Goal: Task Accomplishment & Management: Complete application form

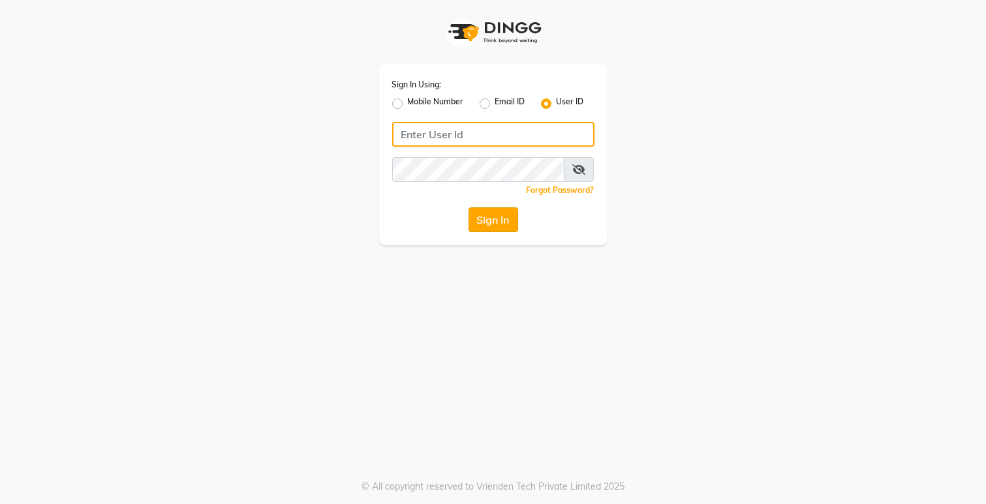
type input "Dedios123"
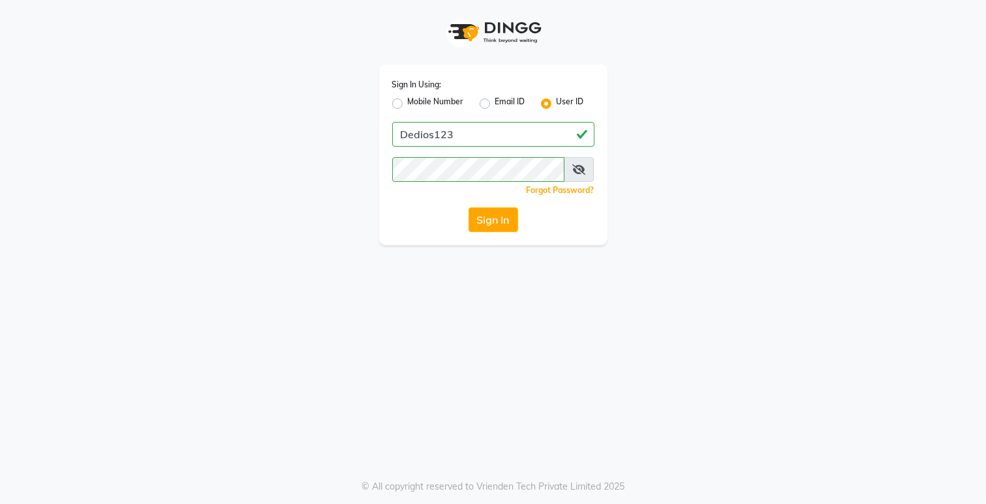
click at [494, 217] on button "Sign In" at bounding box center [493, 219] width 50 height 25
click at [486, 225] on button "Sign In" at bounding box center [493, 219] width 50 height 25
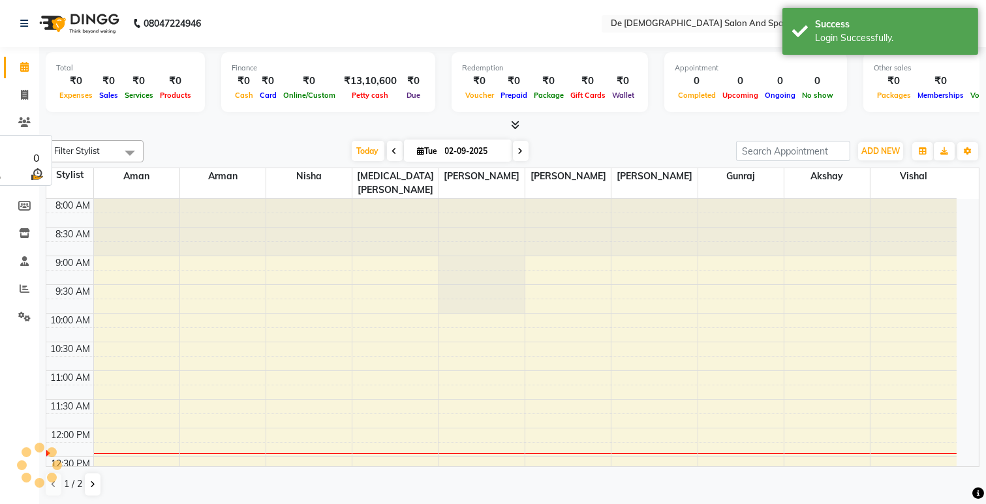
select select "en"
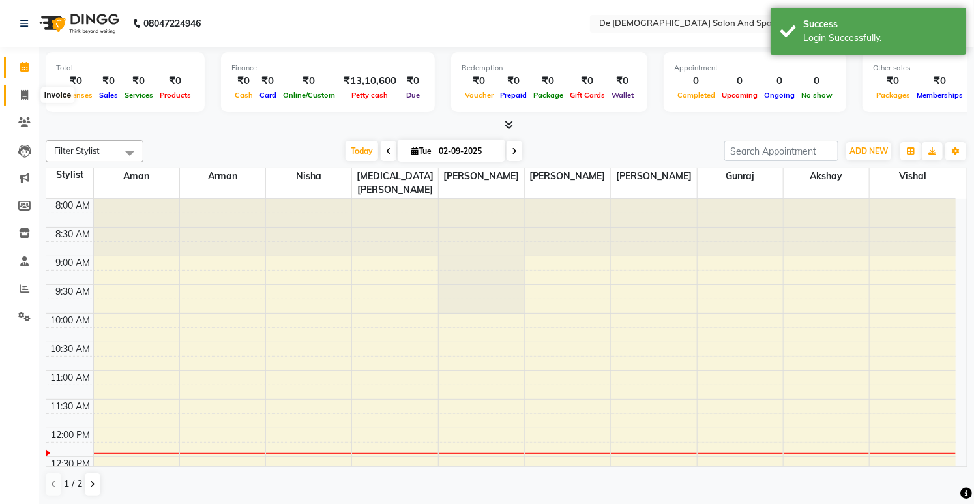
click at [23, 93] on icon at bounding box center [24, 95] width 7 height 10
select select "6431"
select select "service"
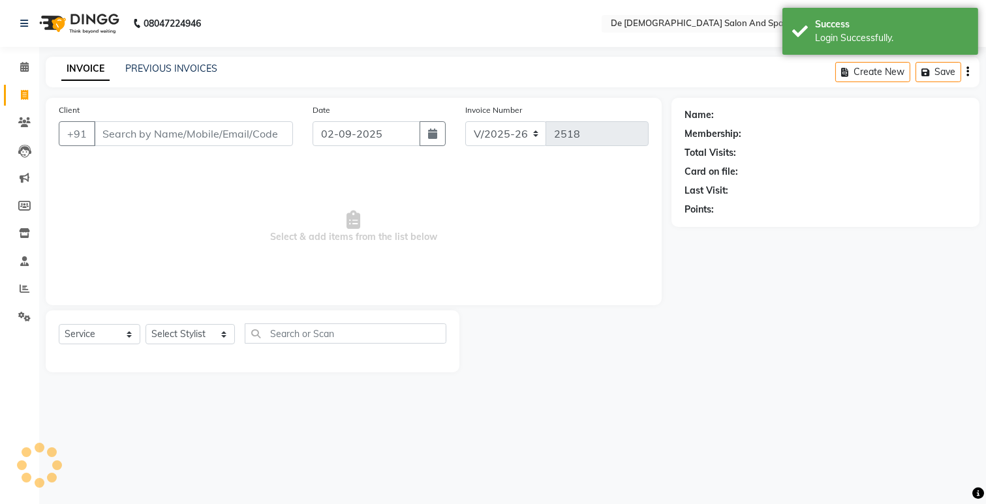
click at [133, 134] on input "Client" at bounding box center [193, 133] width 199 height 25
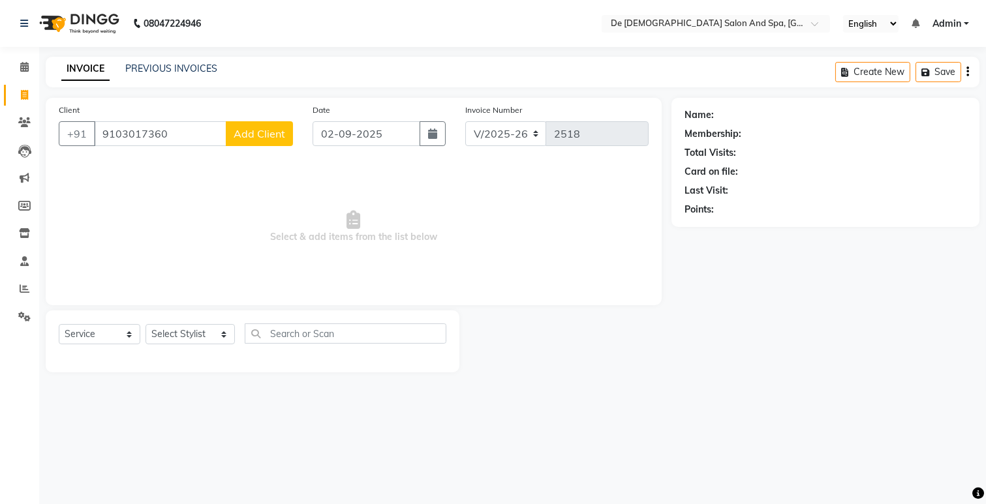
type input "9103017360"
click at [275, 135] on span "Add Client" at bounding box center [259, 133] width 52 height 13
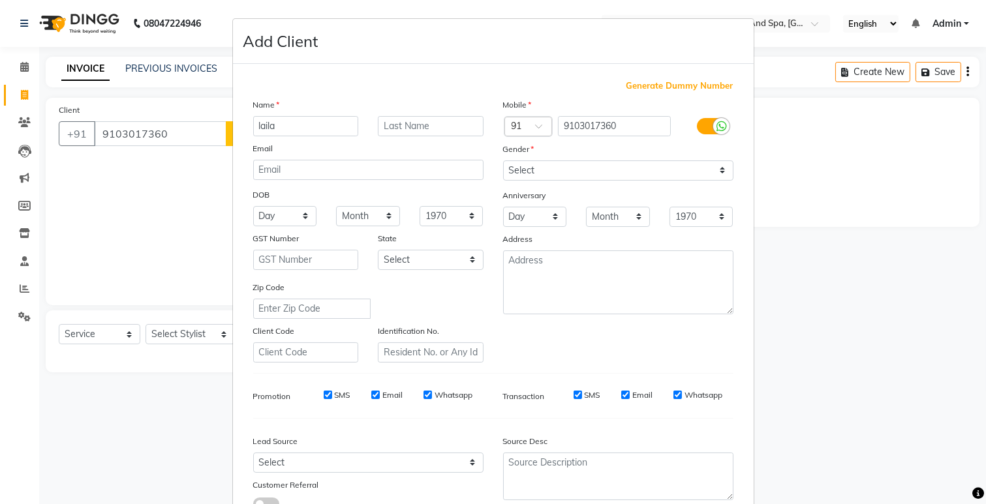
type input "laila"
click at [549, 164] on select "Select Male Female Other Prefer Not To Say" at bounding box center [618, 170] width 230 height 20
select select "female"
click at [503, 160] on select "Select Male Female Other Prefer Not To Say" at bounding box center [618, 170] width 230 height 20
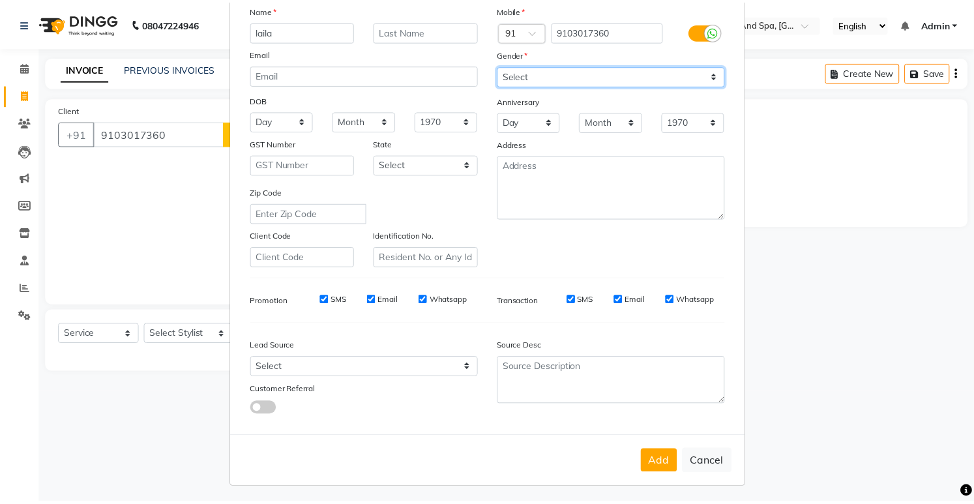
scroll to position [98, 0]
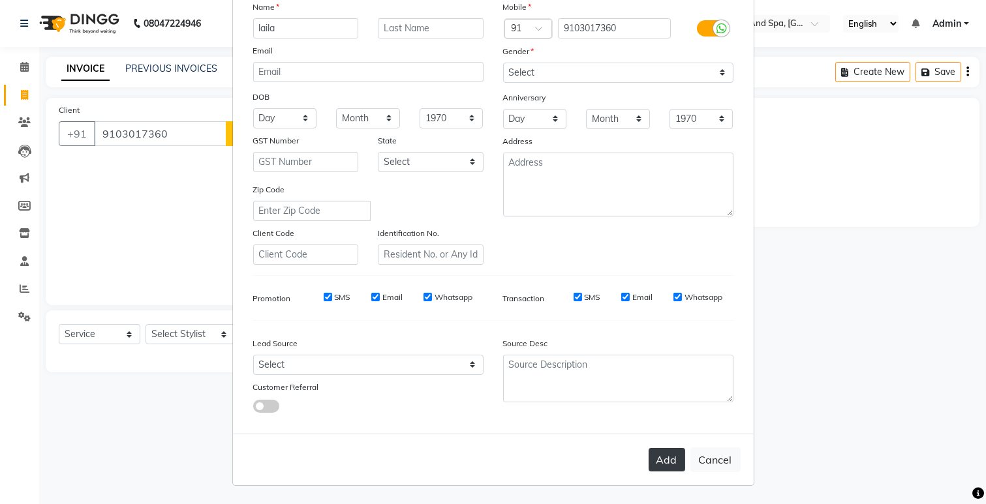
click at [649, 455] on button "Add" at bounding box center [666, 459] width 37 height 23
select select
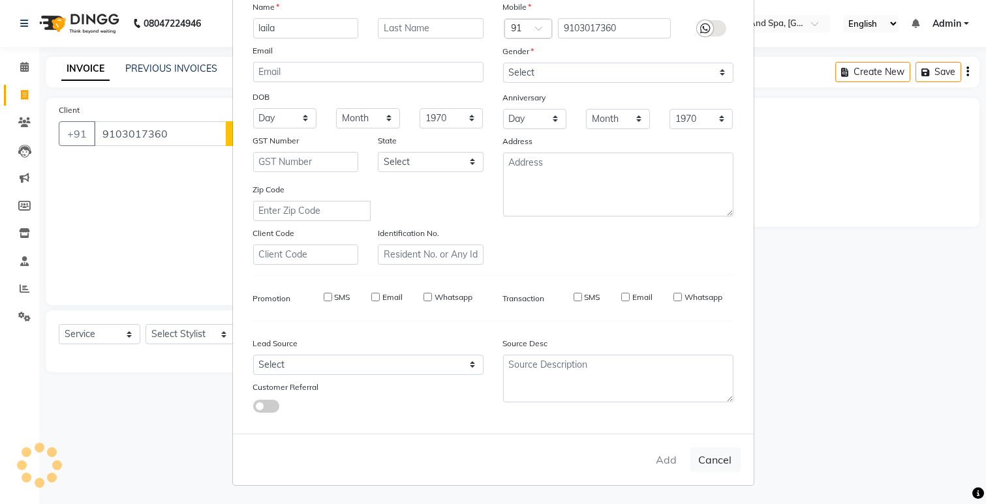
select select
checkbox input "false"
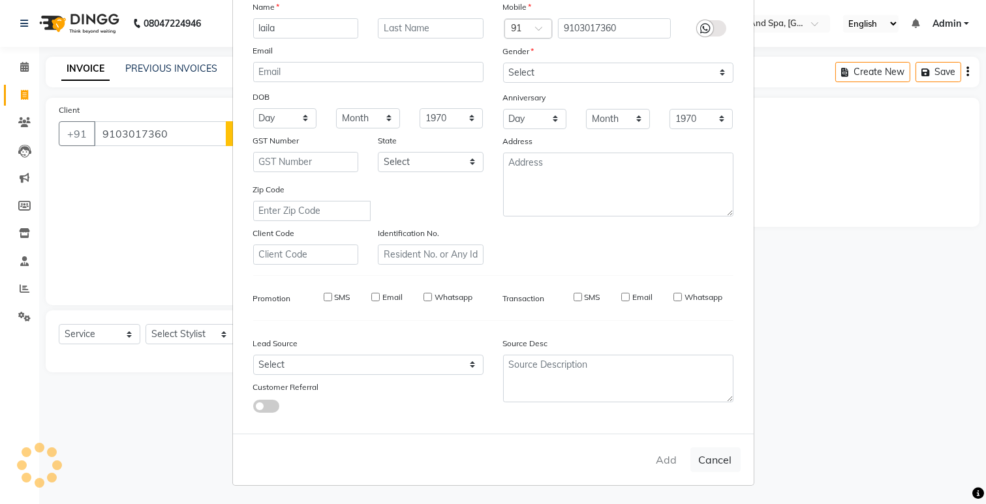
checkbox input "false"
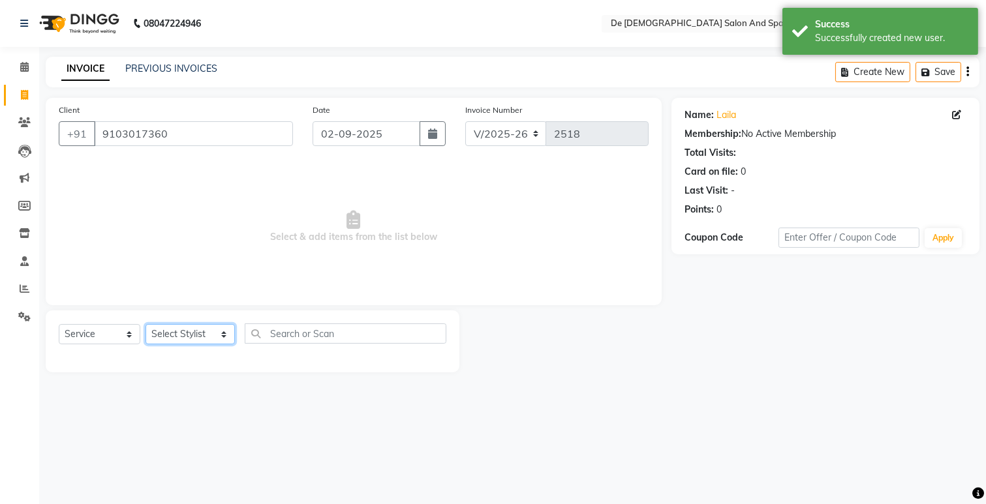
click at [192, 344] on select "Select Stylist akshay aman Arman Ashwani gunraj megha nikita thappa nisha parve…" at bounding box center [189, 334] width 89 height 20
select select "49371"
click at [145, 325] on select "Select Stylist akshay aman Arman Ashwani gunraj megha nikita thappa nisha parve…" at bounding box center [189, 334] width 89 height 20
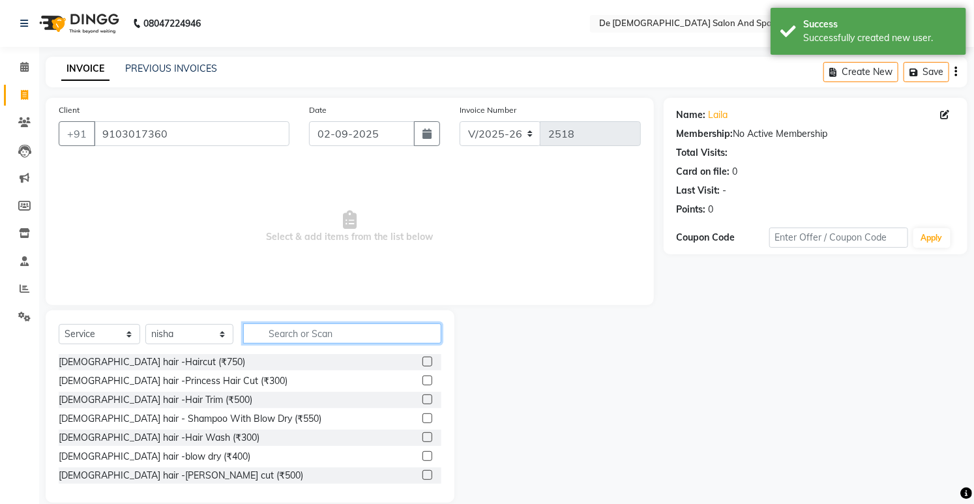
click at [324, 334] on input "text" at bounding box center [342, 334] width 198 height 20
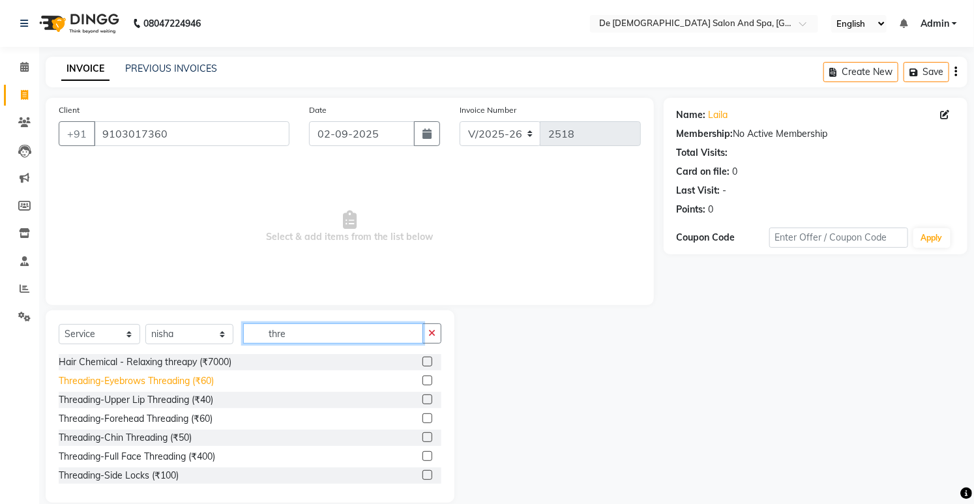
type input "thre"
click at [175, 386] on div "Threading-Eyebrows Threading (₹60)" at bounding box center [136, 381] width 155 height 14
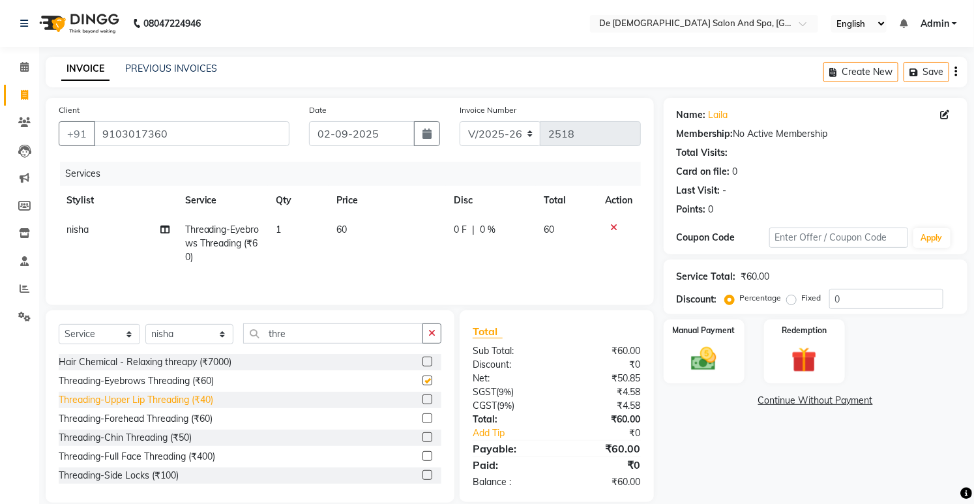
checkbox input "false"
click at [181, 402] on div "Threading-Upper Lip Threading (₹40)" at bounding box center [136, 400] width 155 height 14
checkbox input "false"
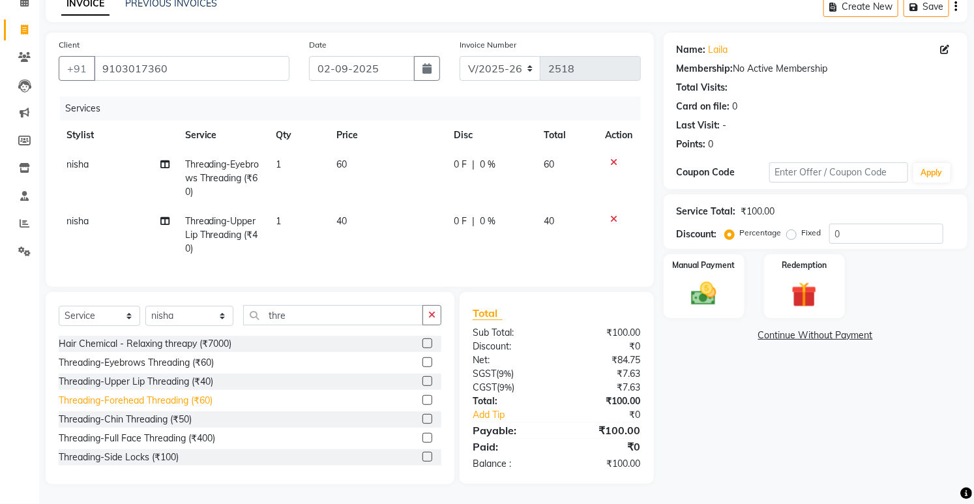
scroll to position [76, 0]
click at [141, 395] on div "Threading-Forehead Threading (₹60)" at bounding box center [136, 401] width 154 height 14
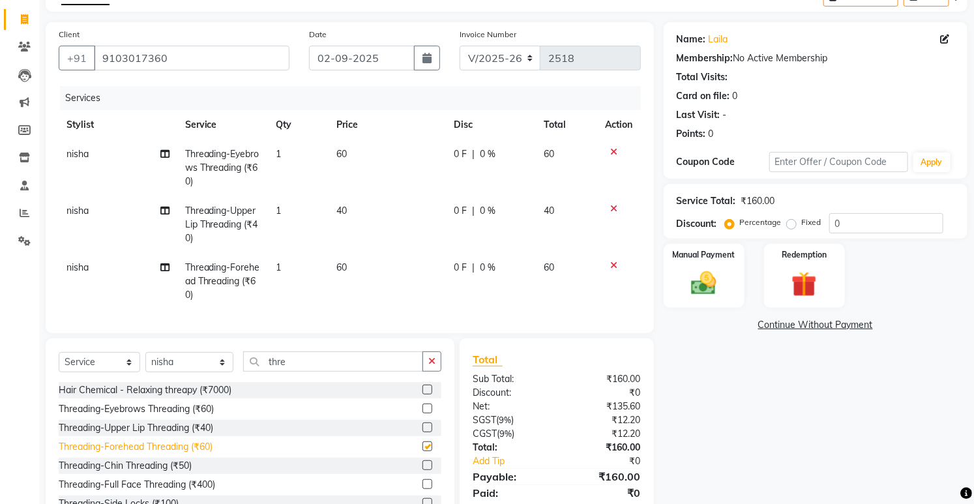
checkbox input "false"
click at [716, 294] on img at bounding box center [704, 284] width 43 height 30
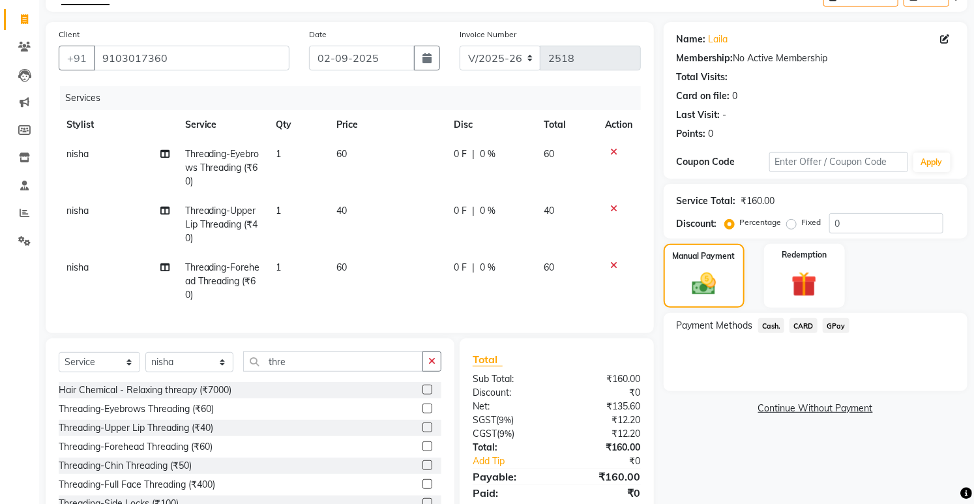
scroll to position [132, 0]
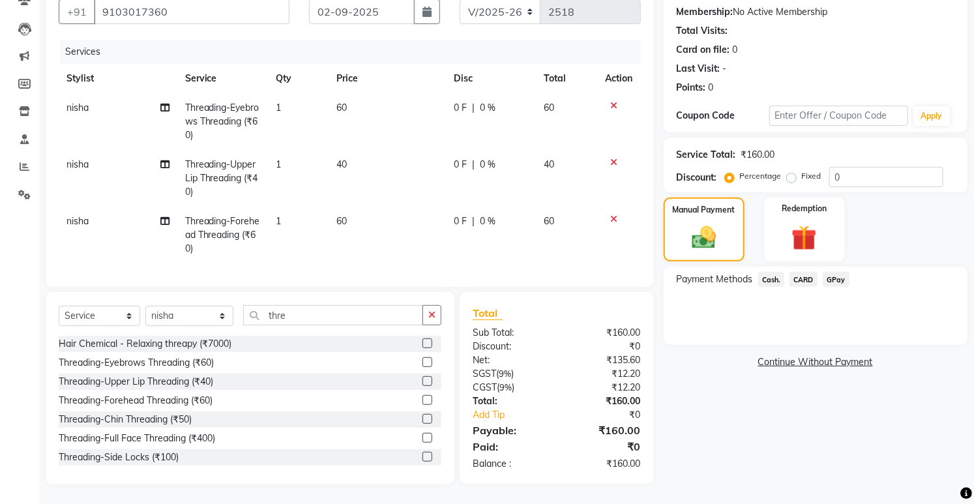
click at [767, 272] on span "Cash." at bounding box center [772, 279] width 27 height 15
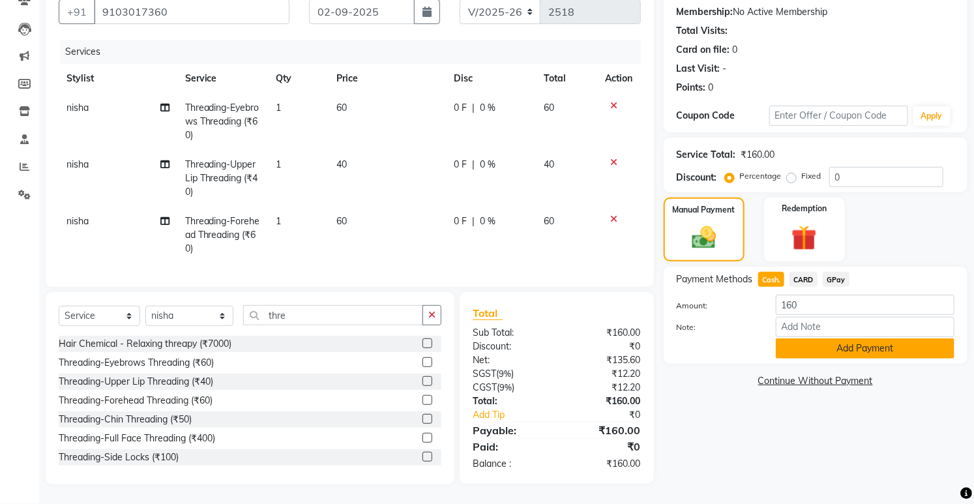
click at [822, 339] on button "Add Payment" at bounding box center [865, 349] width 179 height 20
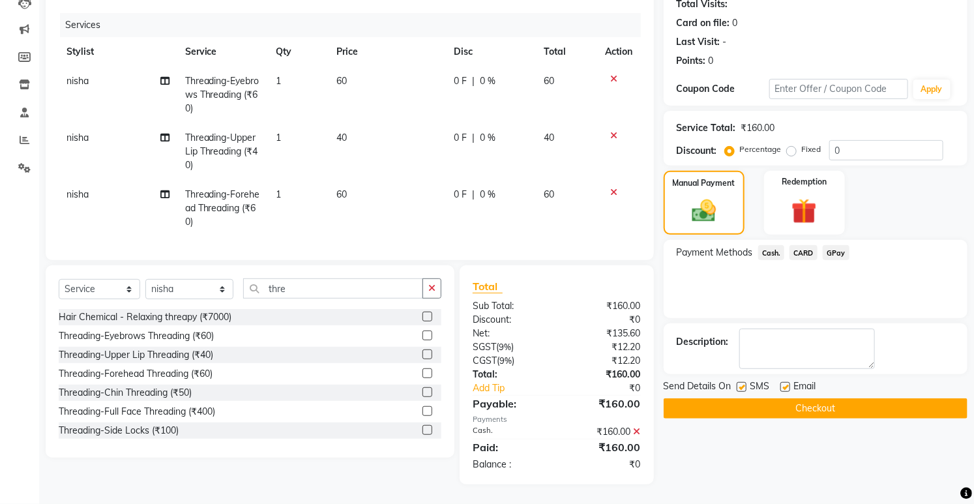
scroll to position [159, 0]
click at [785, 402] on button "Checkout" at bounding box center [816, 409] width 304 height 20
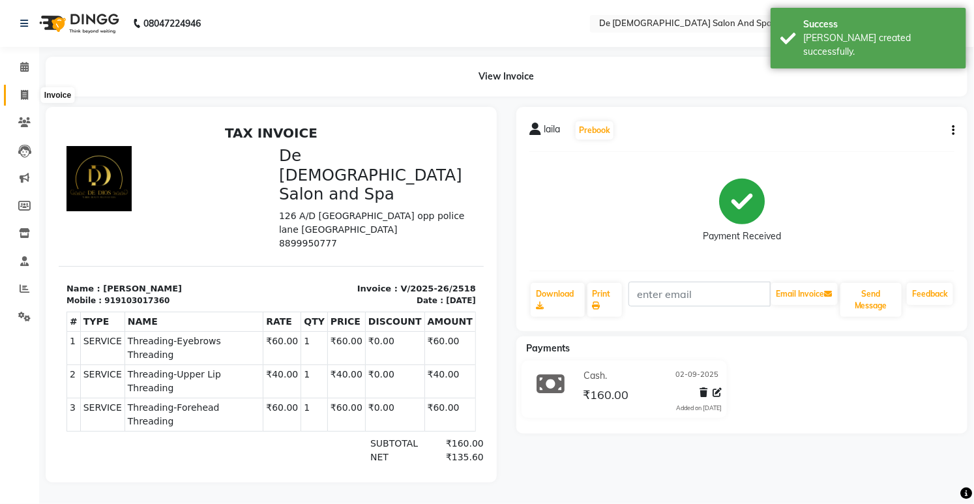
click at [24, 93] on icon at bounding box center [24, 95] width 7 height 10
select select "service"
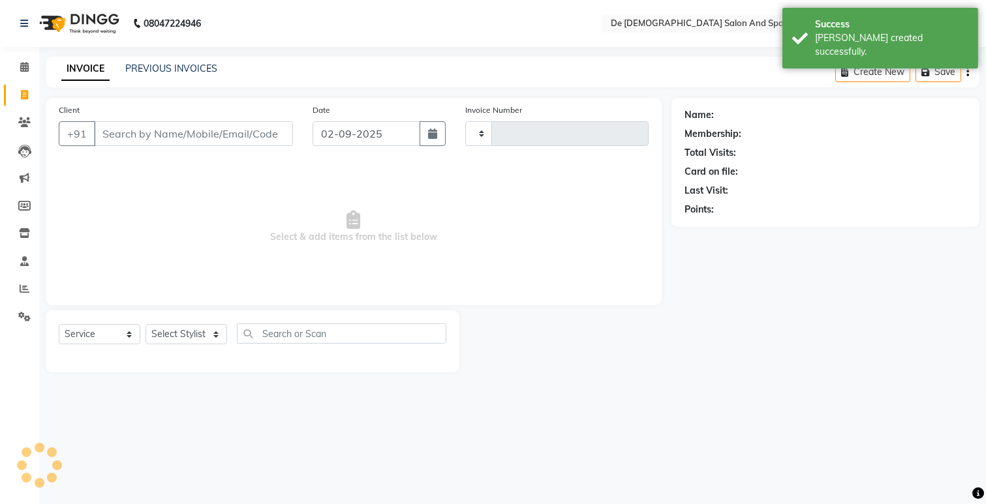
type input "2519"
select select "6431"
click at [184, 62] on div "PREVIOUS INVOICES" at bounding box center [171, 69] width 92 height 14
click at [185, 64] on link "PREVIOUS INVOICES" at bounding box center [171, 69] width 92 height 12
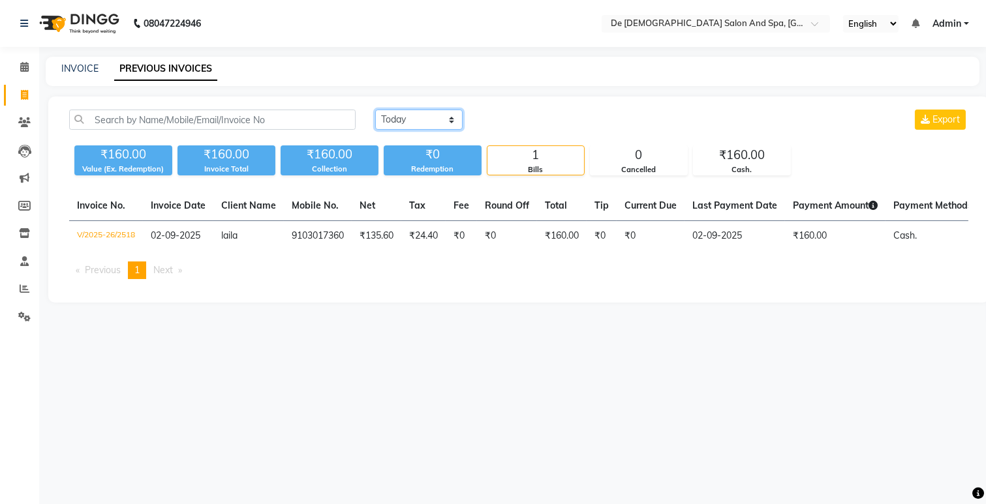
click at [421, 117] on select "Today Yesterday Custom Range" at bounding box center [418, 120] width 87 height 20
select select "yesterday"
click at [375, 110] on select "Today Yesterday Custom Range" at bounding box center [418, 120] width 87 height 20
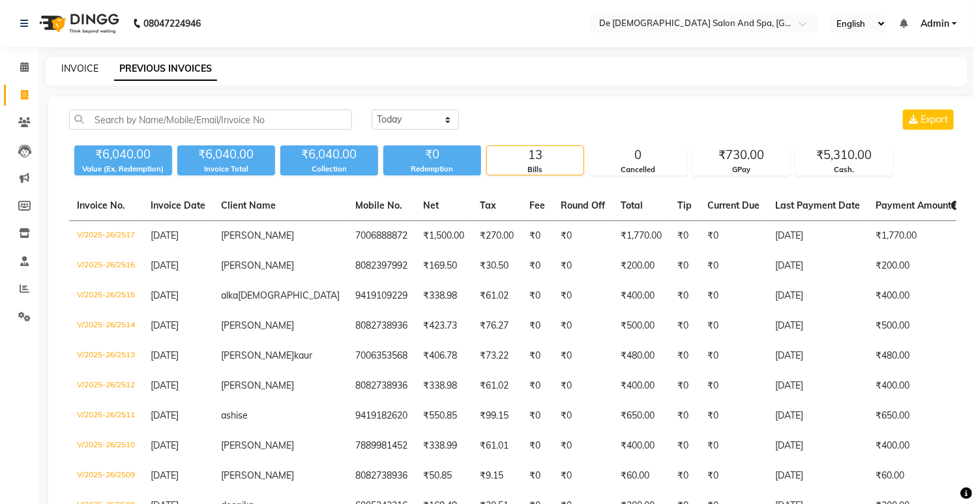
click at [95, 70] on link "INVOICE" at bounding box center [79, 69] width 37 height 12
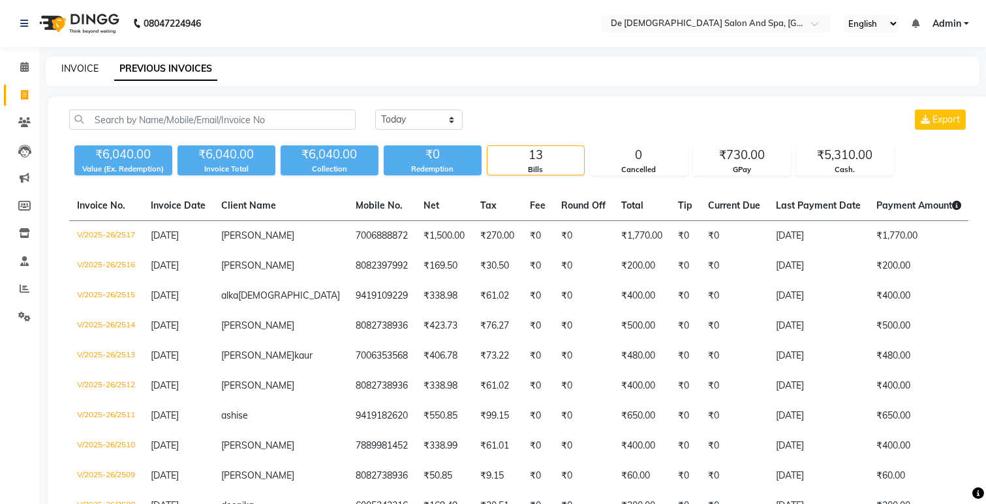
select select "6431"
select select "service"
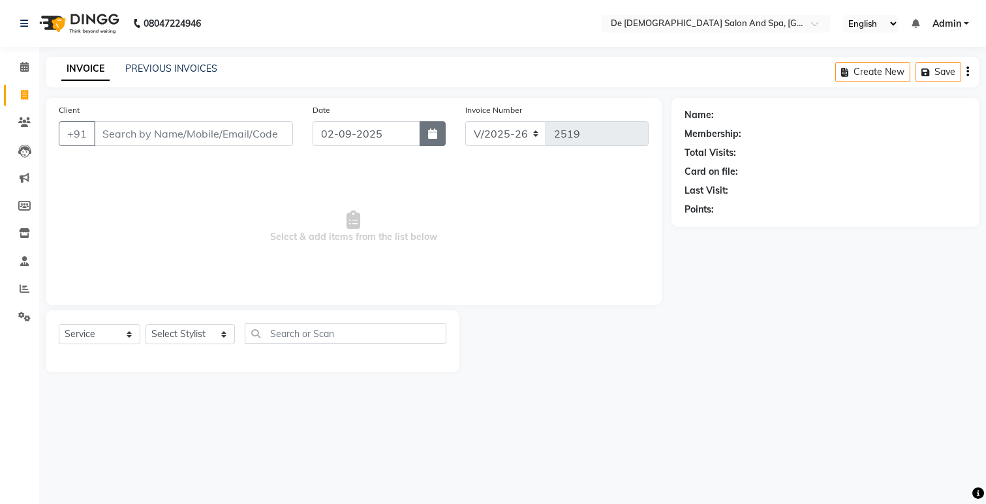
click at [427, 142] on button "button" at bounding box center [432, 133] width 26 height 25
select select "9"
select select "2025"
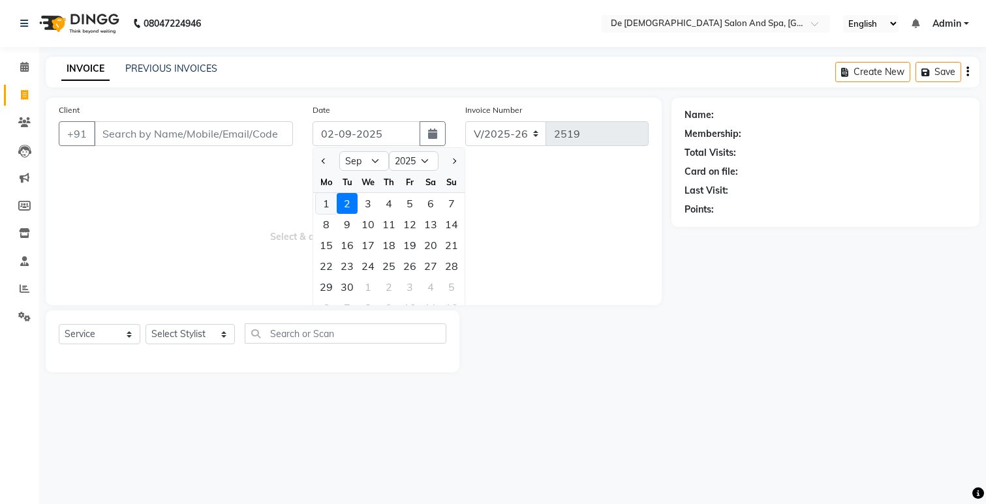
click at [327, 204] on div "1" at bounding box center [326, 203] width 21 height 21
type input "01-09-2025"
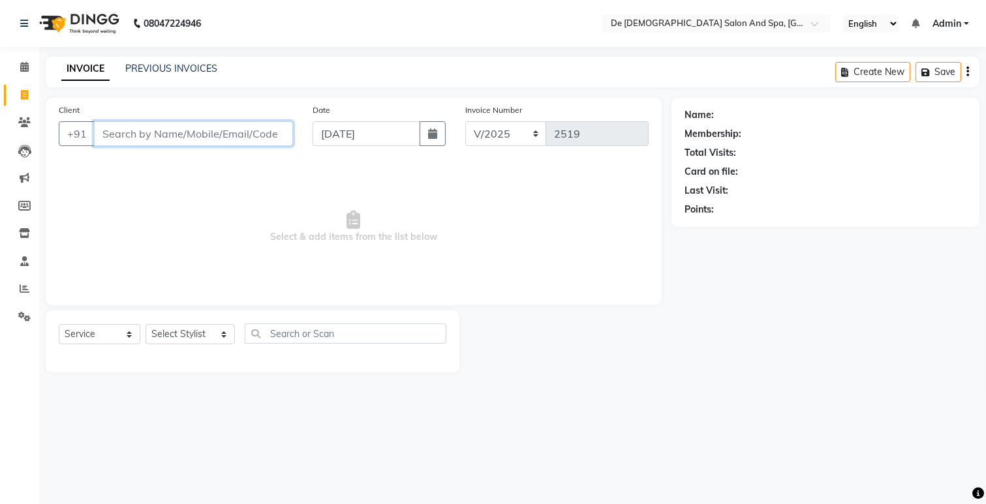
click at [119, 128] on input "Client" at bounding box center [193, 133] width 199 height 25
click at [181, 335] on select "Select Stylist akshay aman Arman Ashwani gunraj megha nikita thappa nisha parve…" at bounding box center [189, 334] width 89 height 20
select select "49201"
click at [145, 325] on select "Select Stylist akshay aman Arman Ashwani gunraj megha nikita thappa nisha parve…" at bounding box center [189, 334] width 89 height 20
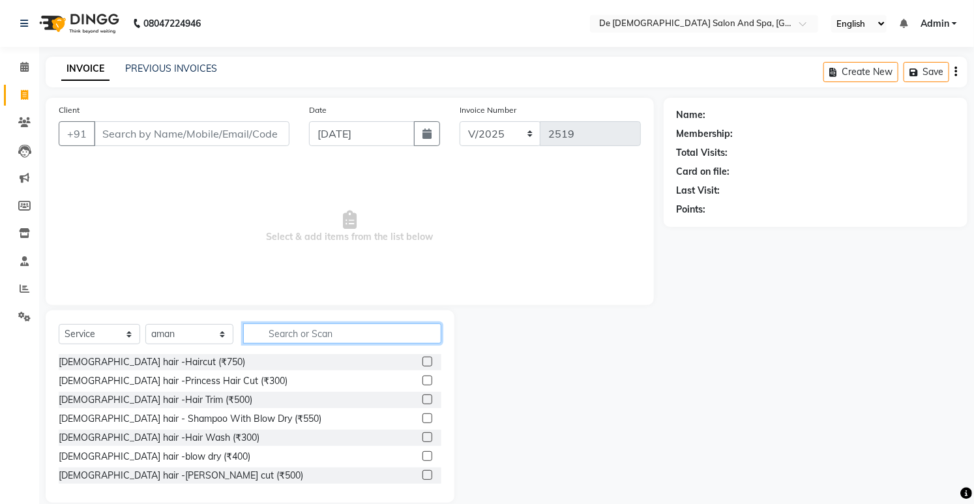
click at [286, 335] on input "text" at bounding box center [342, 334] width 198 height 20
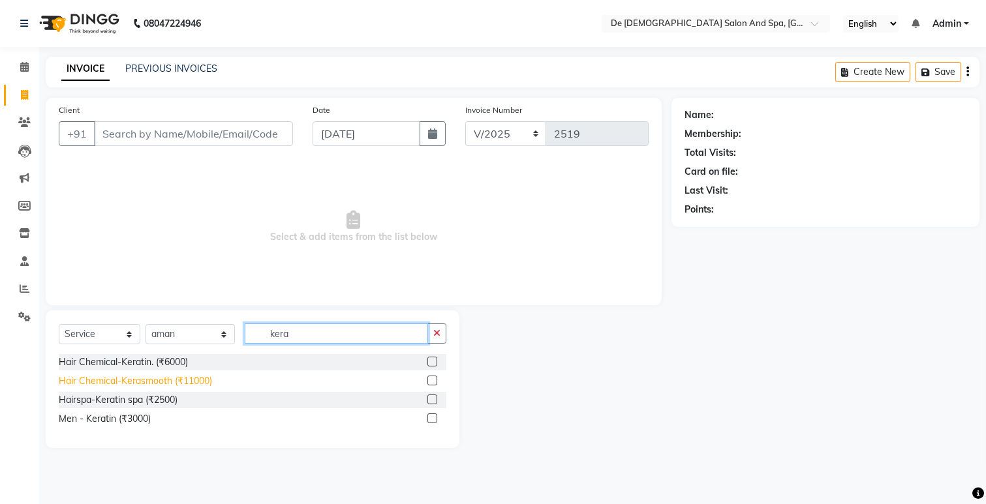
type input "kera"
click at [190, 378] on div "Hair Chemical-Kerasmooth (₹11000)" at bounding box center [135, 381] width 153 height 14
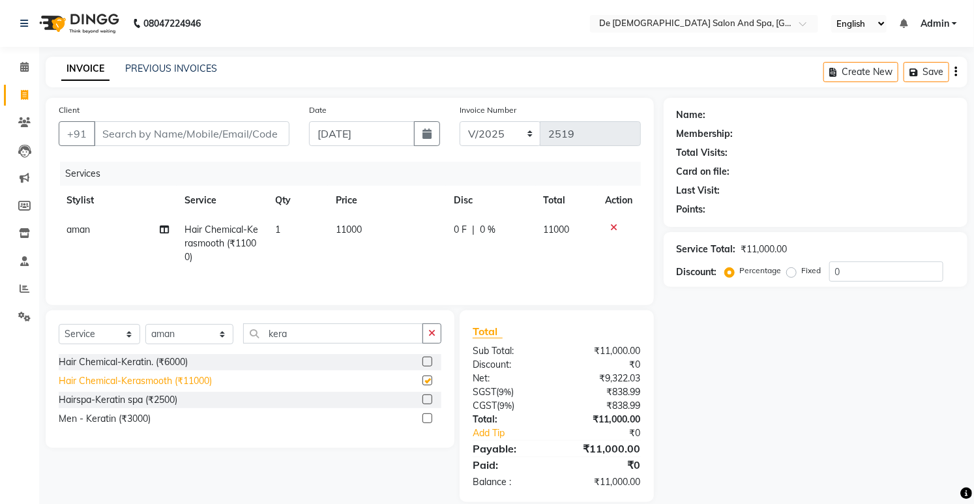
checkbox input "false"
click at [347, 232] on span "11000" at bounding box center [349, 230] width 26 height 12
select select "49201"
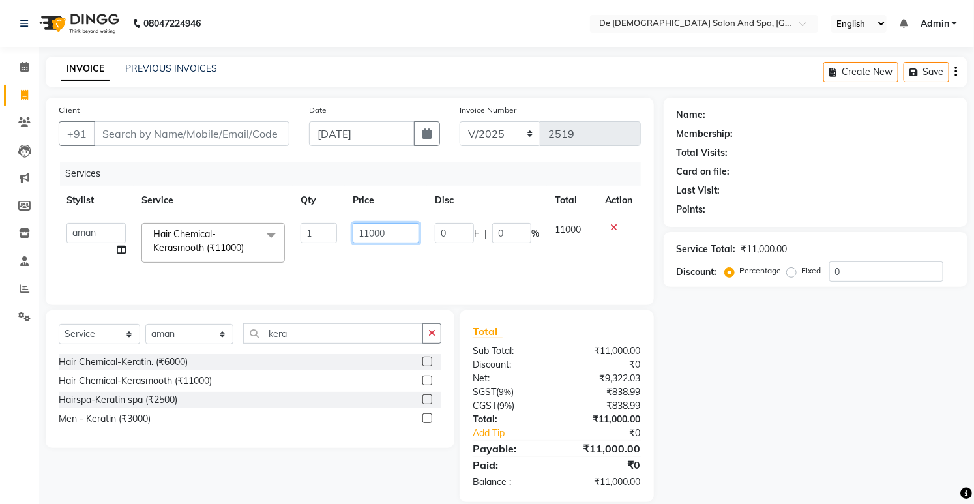
click at [367, 236] on input "11000" at bounding box center [386, 233] width 67 height 20
type input "8000"
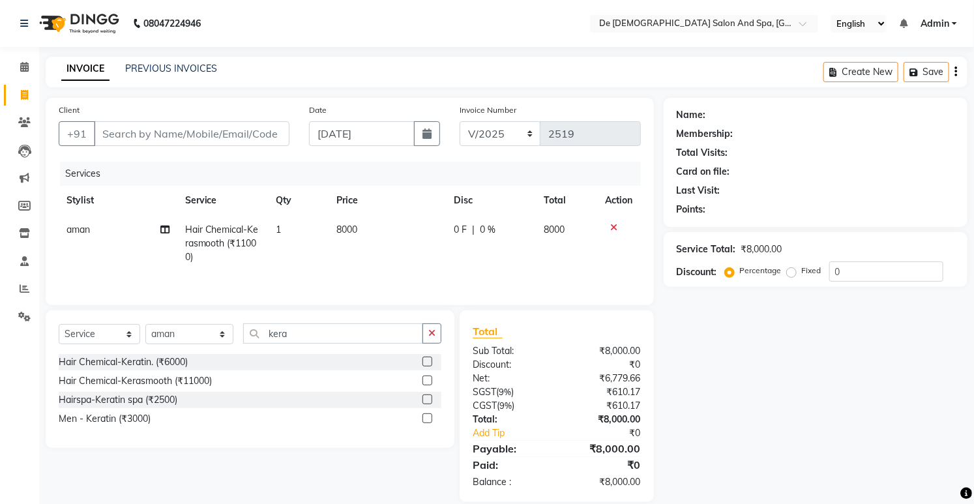
click at [366, 60] on div "INVOICE PREVIOUS INVOICES Create New Save" at bounding box center [507, 72] width 922 height 31
click at [438, 334] on button "button" at bounding box center [432, 334] width 19 height 20
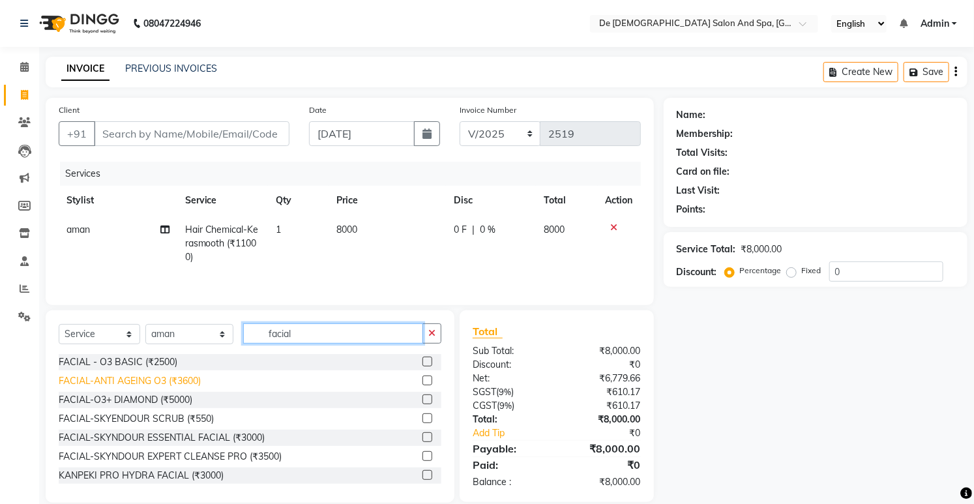
type input "facial"
click at [146, 382] on div "FACIAL-ANTI AGEING O3 (₹3600)" at bounding box center [130, 381] width 142 height 14
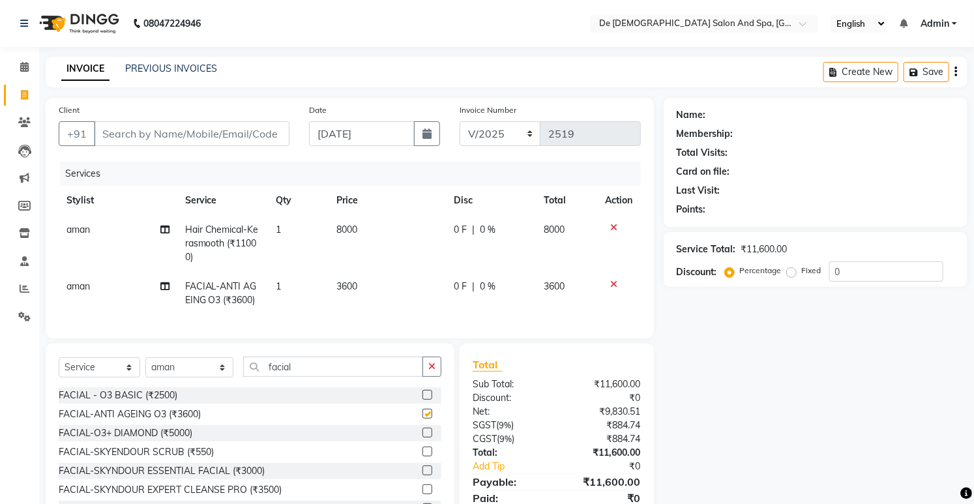
checkbox input "false"
click at [429, 371] on icon "button" at bounding box center [432, 366] width 7 height 9
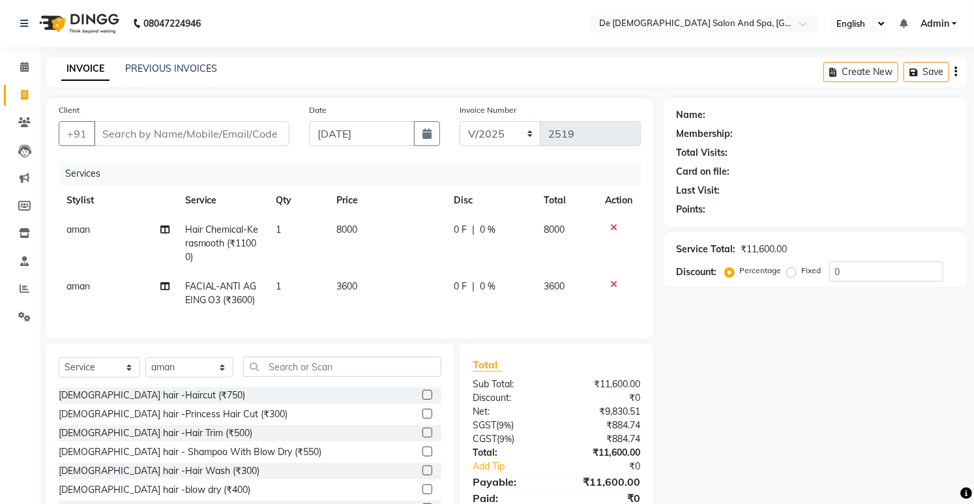
click at [354, 288] on span "3600" at bounding box center [347, 286] width 21 height 12
select select "49201"
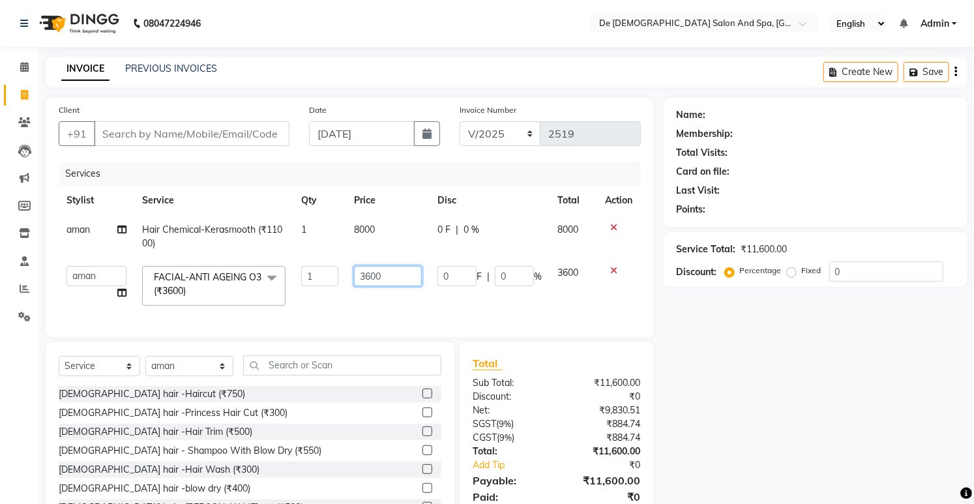
click at [369, 277] on input "3600" at bounding box center [388, 276] width 68 height 20
type input "000"
click at [395, 2] on nav "08047224946 Select Location × De Dios Salon And Spa, Gandhi Nagar English ENGLI…" at bounding box center [487, 23] width 974 height 47
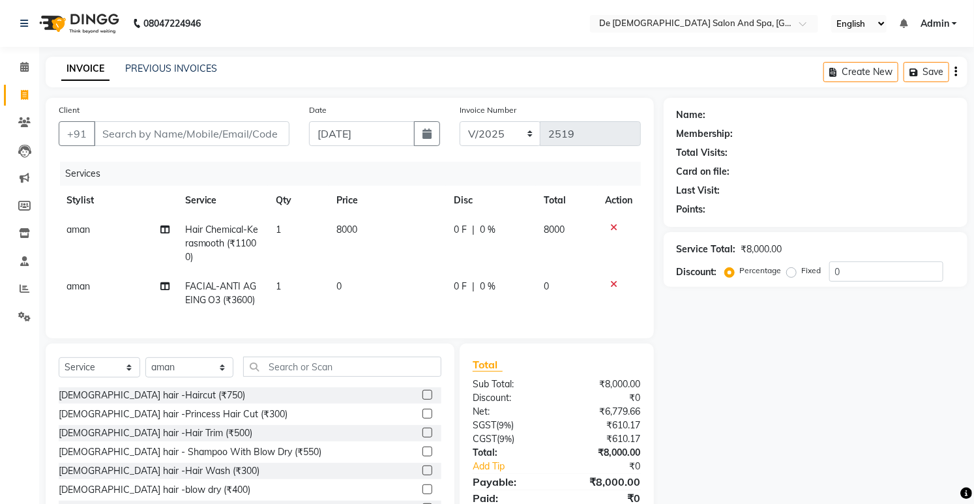
click at [363, 271] on td "8000" at bounding box center [387, 243] width 117 height 57
select select "49201"
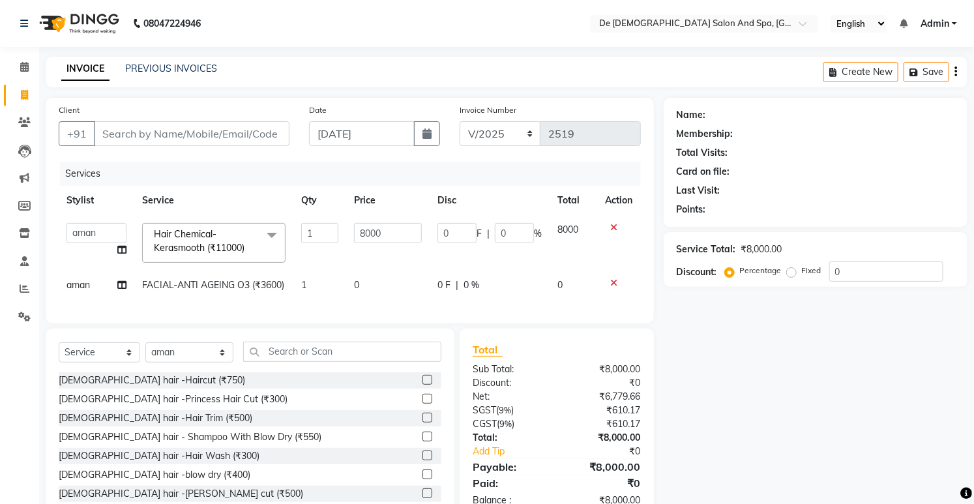
click at [368, 289] on td "0" at bounding box center [387, 285] width 83 height 29
select select "49201"
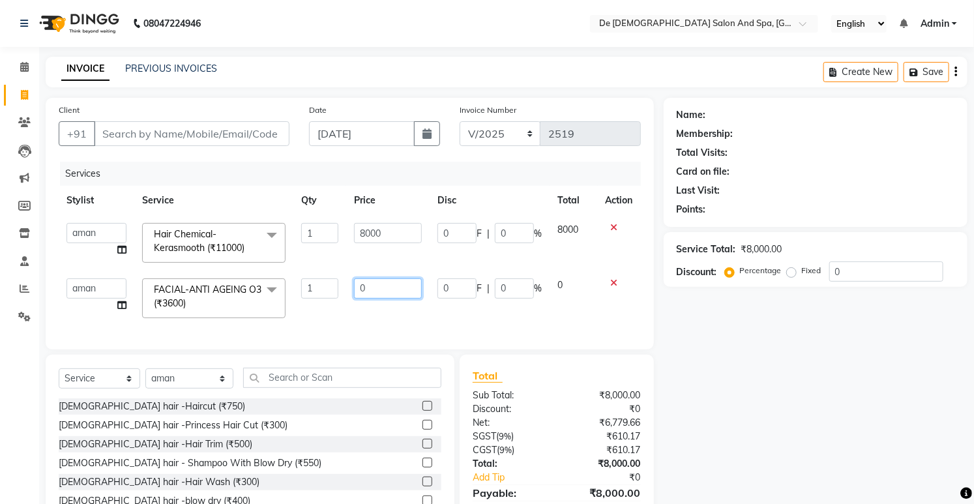
click at [370, 289] on input "0" at bounding box center [388, 289] width 68 height 20
type input "3000"
click at [419, 41] on nav "08047224946 Select Location × De Dios Salon And Spa, Gandhi Nagar English ENGLI…" at bounding box center [487, 23] width 974 height 47
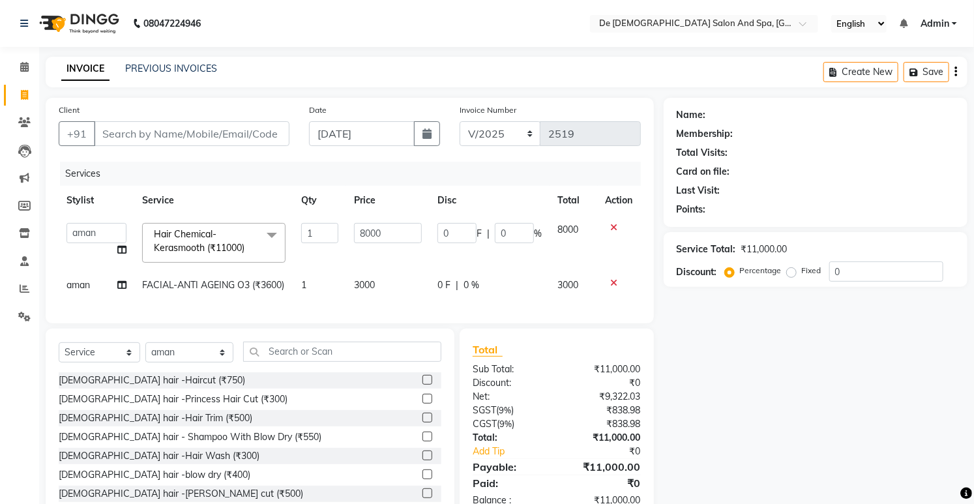
scroll to position [47, 0]
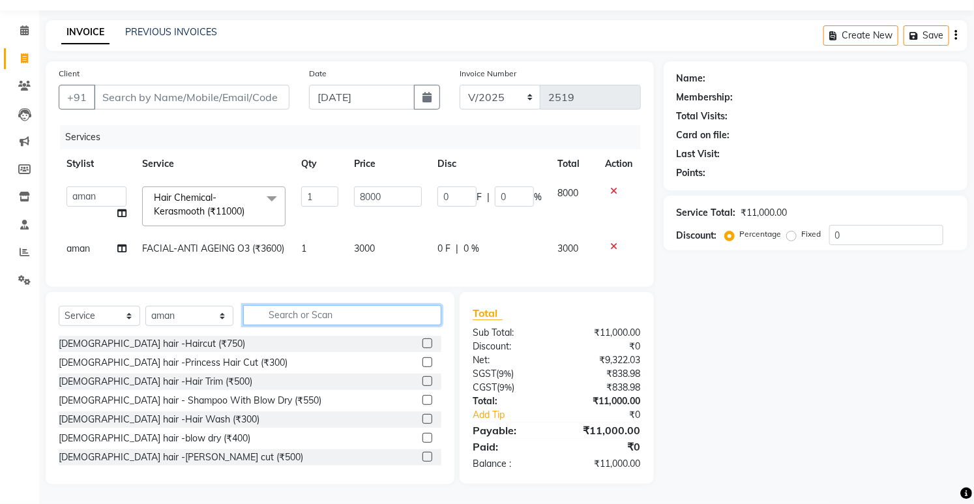
click at [310, 310] on input "text" at bounding box center [342, 315] width 198 height 20
click at [87, 243] on span "aman" at bounding box center [78, 249] width 23 height 12
select select "49201"
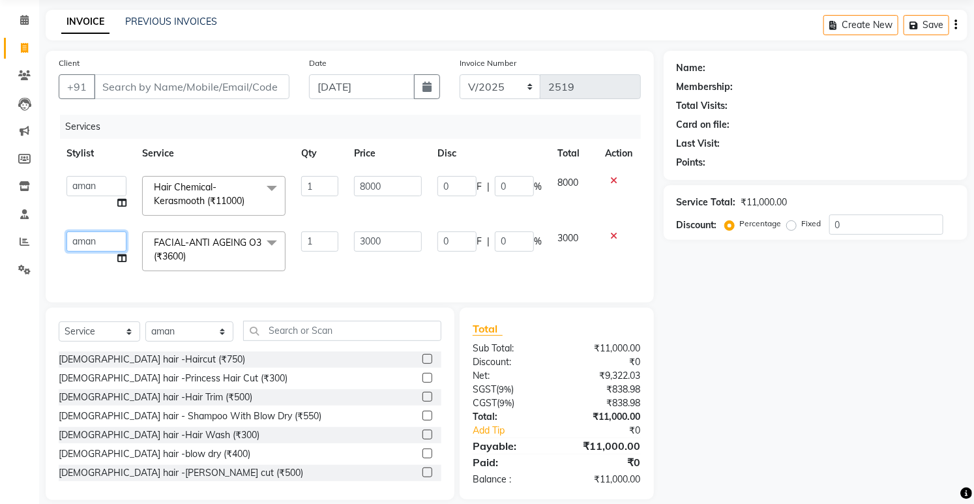
click at [87, 243] on select "akshay aman Arman Ashwani gunraj megha nikita thappa nisha parveen shafali vish…" at bounding box center [97, 242] width 60 height 20
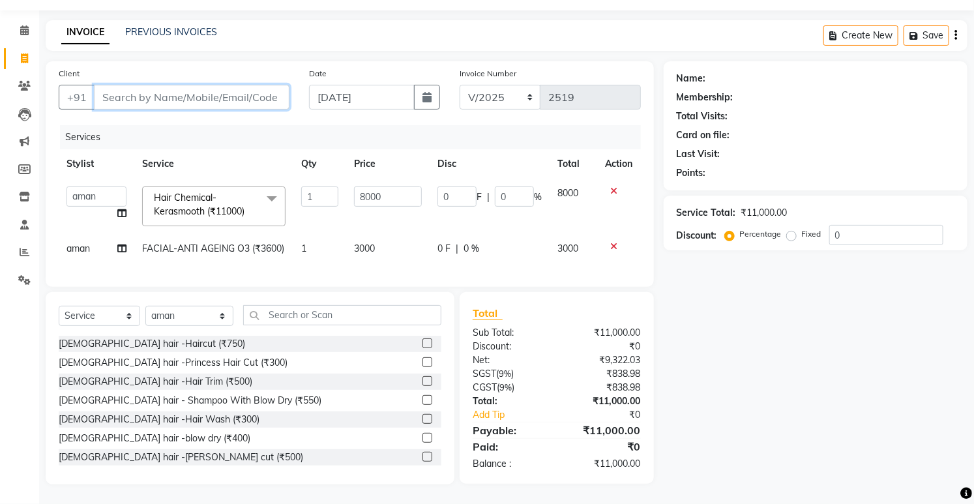
click at [222, 86] on input "Client" at bounding box center [192, 97] width 196 height 25
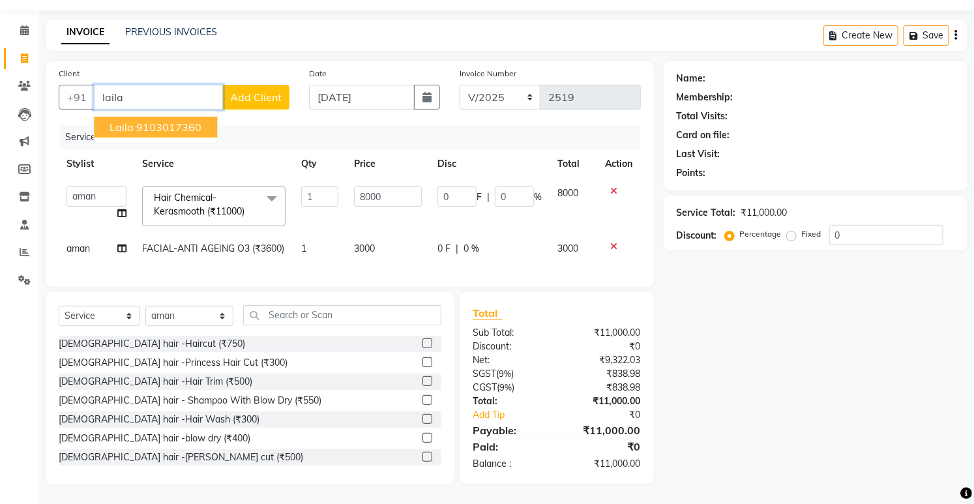
click at [198, 121] on ngb-highlight "9103017360" at bounding box center [168, 127] width 65 height 13
type input "9103017360"
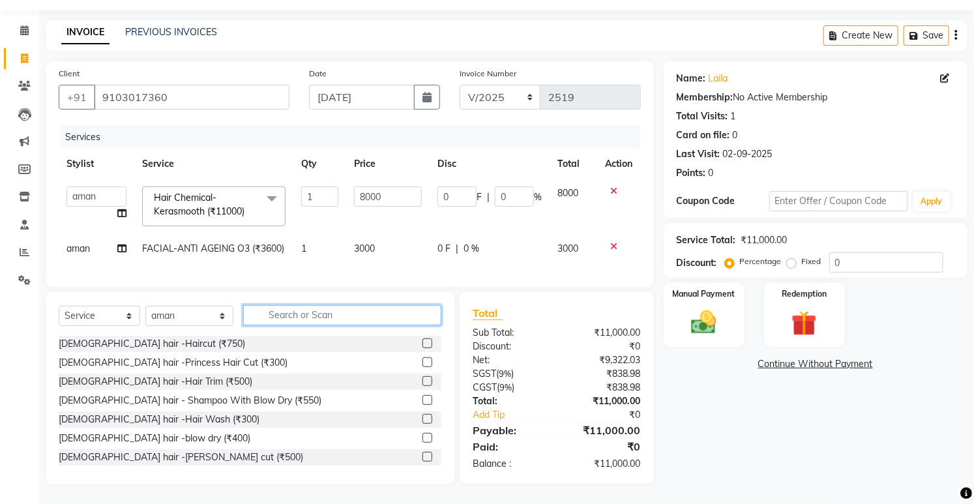
click at [310, 322] on input "text" at bounding box center [342, 315] width 198 height 20
click at [265, 318] on input "text" at bounding box center [342, 315] width 198 height 20
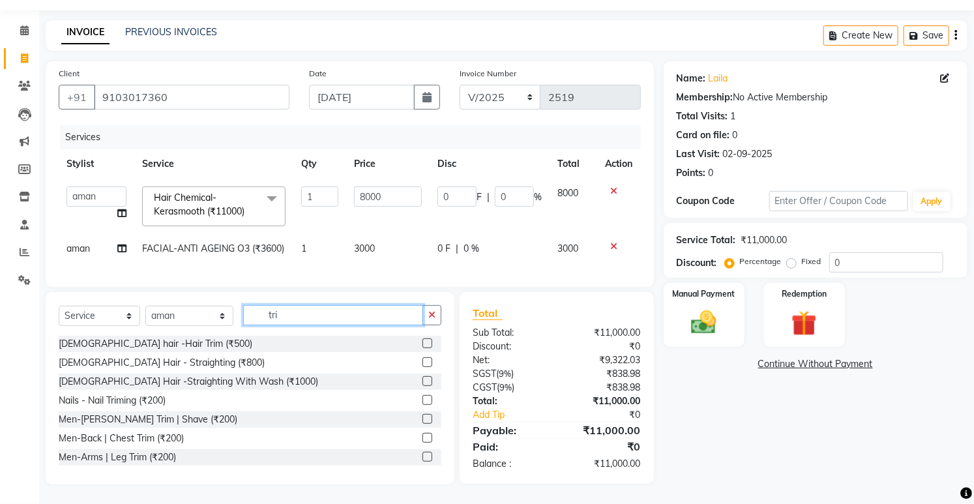
scroll to position [46, 0]
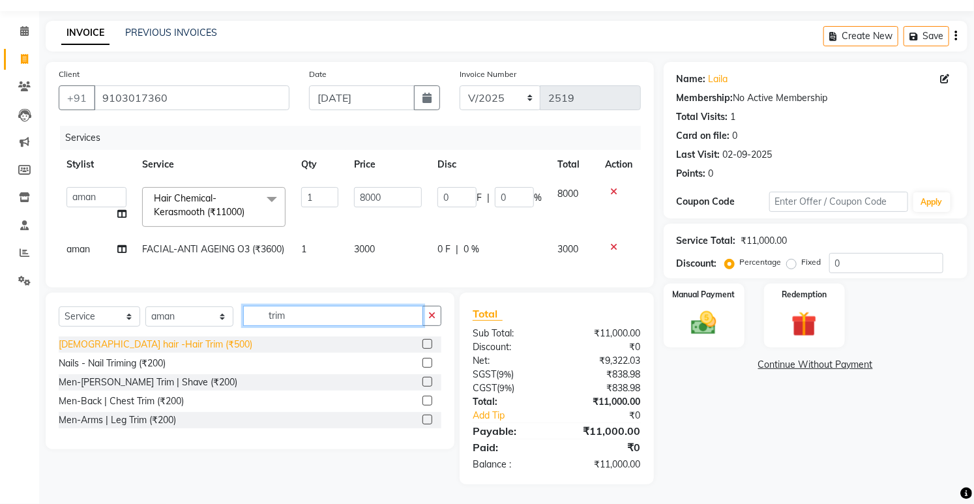
type input "trim"
click at [155, 343] on div "Female hair -Hair Trim (₹500)" at bounding box center [156, 345] width 194 height 14
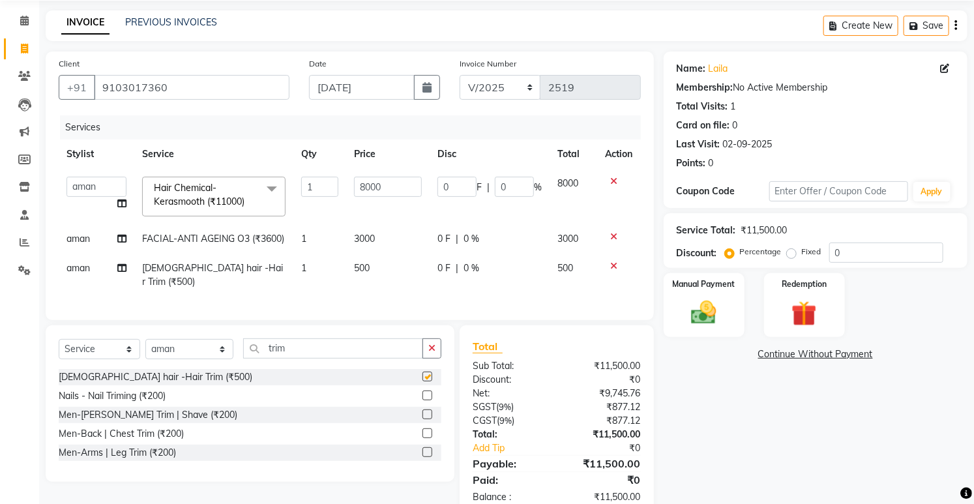
checkbox input "false"
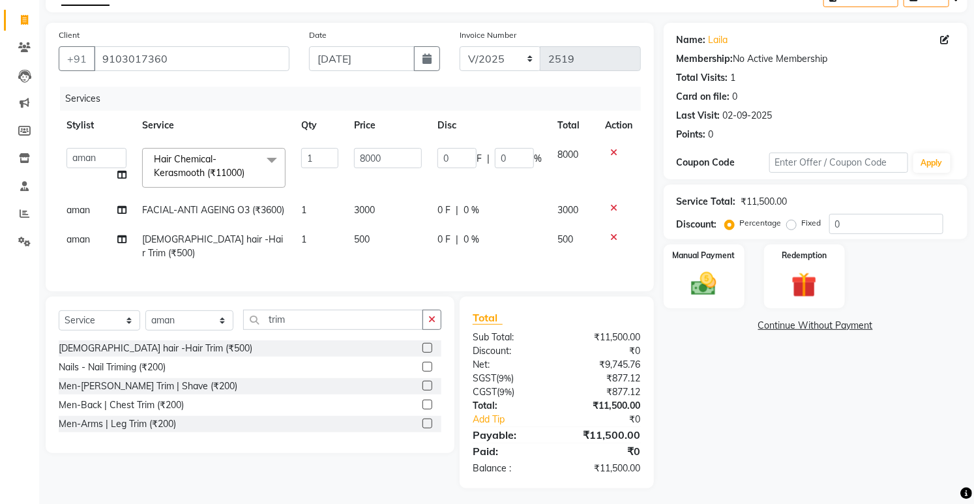
scroll to position [76, 0]
click at [697, 277] on img at bounding box center [704, 284] width 43 height 30
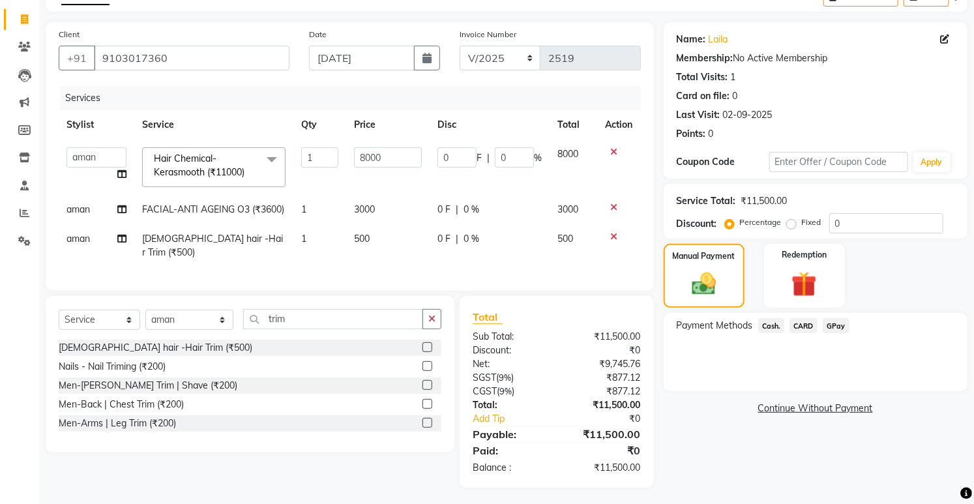
click at [837, 327] on span "GPay" at bounding box center [836, 325] width 27 height 15
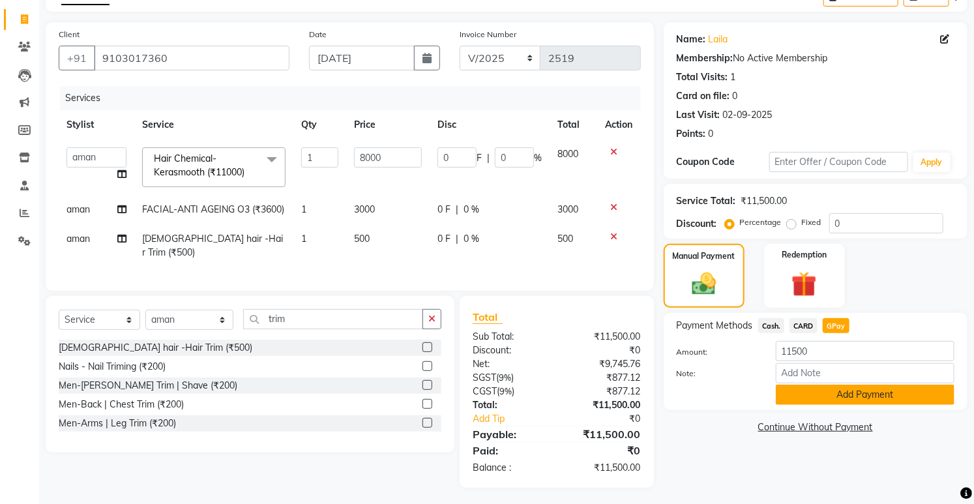
click at [842, 387] on button "Add Payment" at bounding box center [865, 395] width 179 height 20
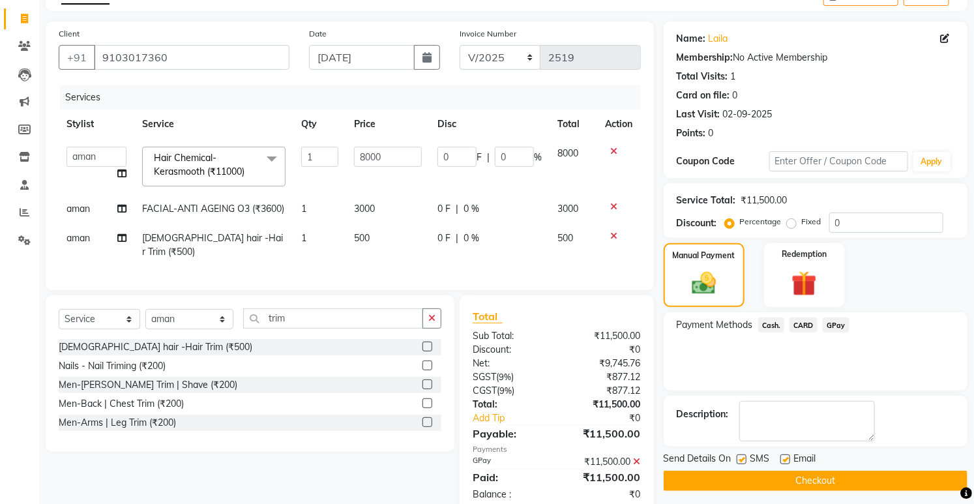
scroll to position [103, 0]
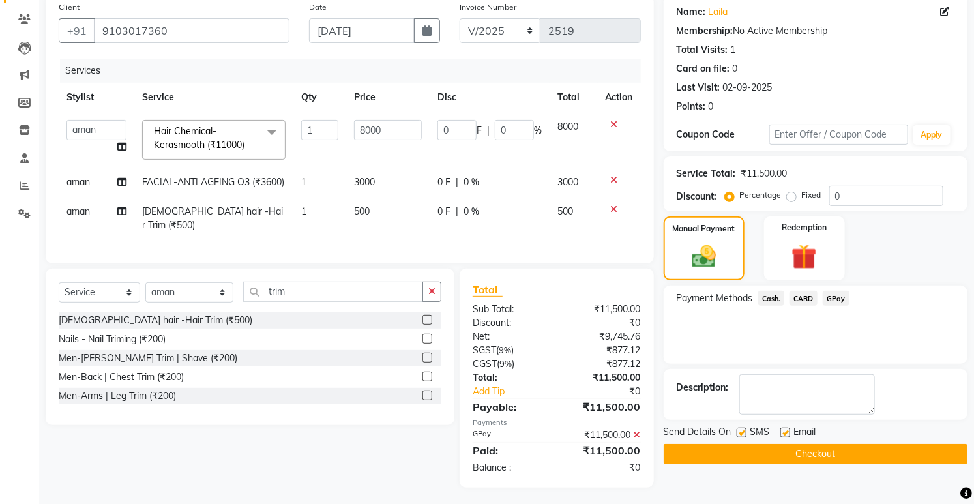
click at [758, 454] on button "Checkout" at bounding box center [816, 454] width 304 height 20
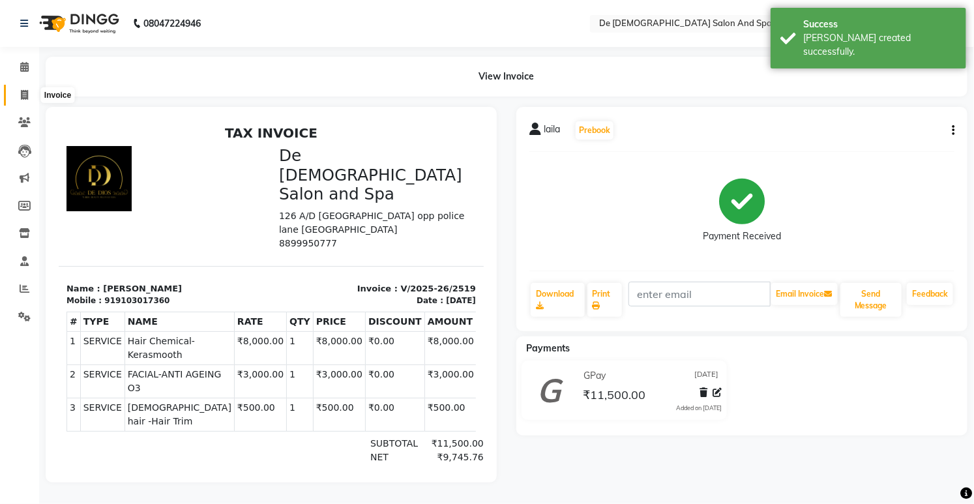
click at [20, 102] on span at bounding box center [24, 95] width 23 height 15
select select "service"
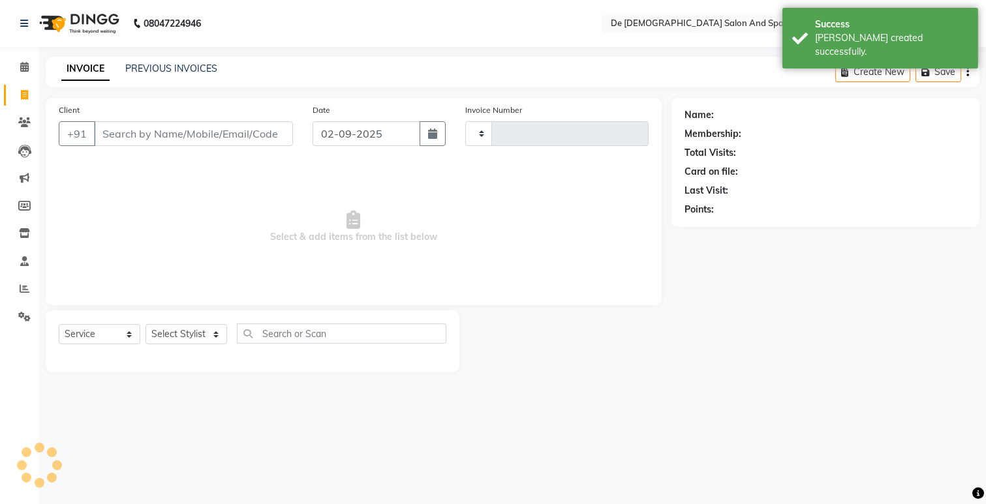
type input "2520"
select select "6431"
click at [89, 72] on link "INVOICE" at bounding box center [85, 68] width 48 height 23
click at [142, 64] on link "PREVIOUS INVOICES" at bounding box center [171, 69] width 92 height 12
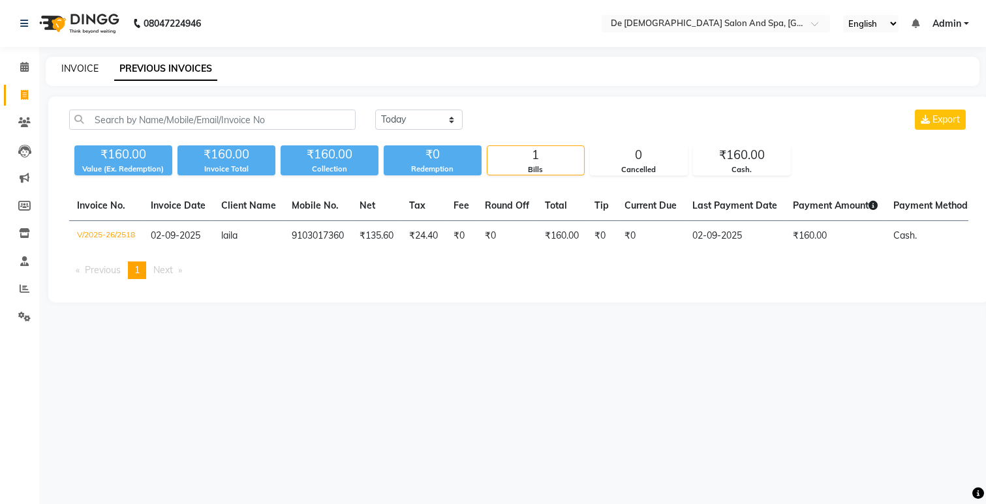
click at [87, 70] on link "INVOICE" at bounding box center [79, 69] width 37 height 12
select select "service"
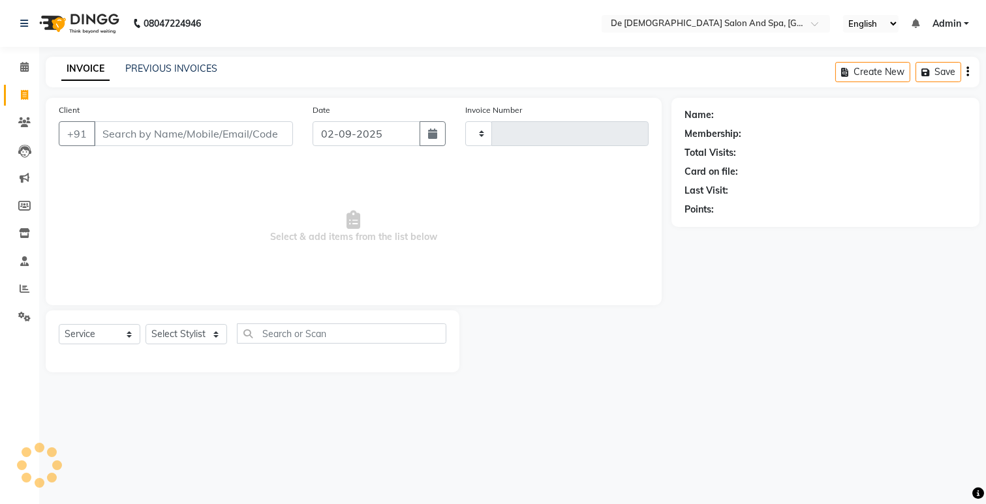
type input "2520"
select select "6431"
click at [430, 134] on icon "button" at bounding box center [432, 133] width 9 height 10
select select "9"
select select "2025"
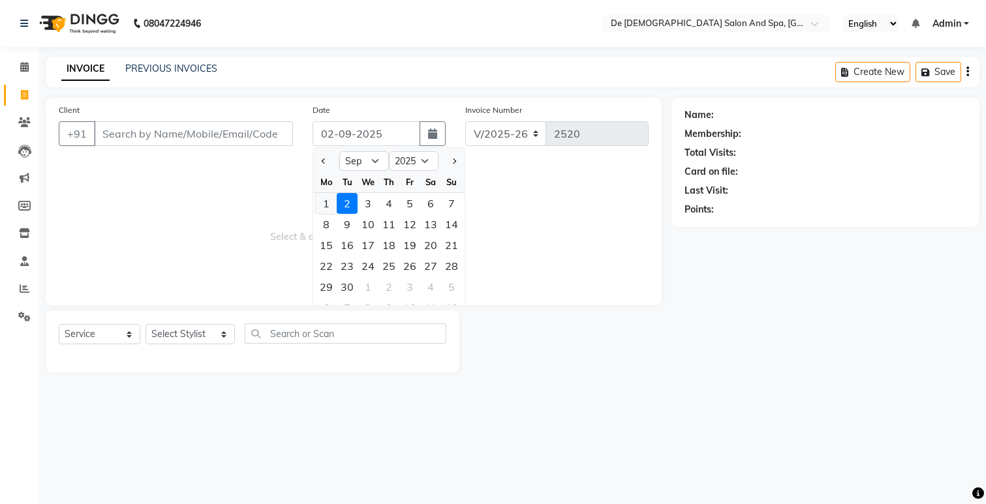
click at [322, 202] on div "1" at bounding box center [326, 203] width 21 height 21
type input "01-09-2025"
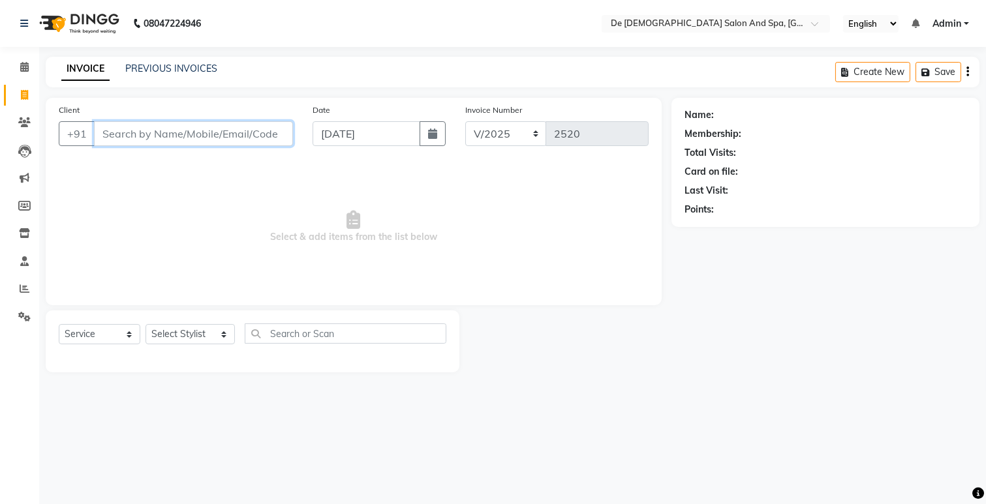
click at [165, 138] on input "Client" at bounding box center [193, 133] width 199 height 25
click at [164, 138] on input "Client" at bounding box center [193, 133] width 199 height 25
click at [199, 63] on link "PREVIOUS INVOICES" at bounding box center [171, 69] width 92 height 12
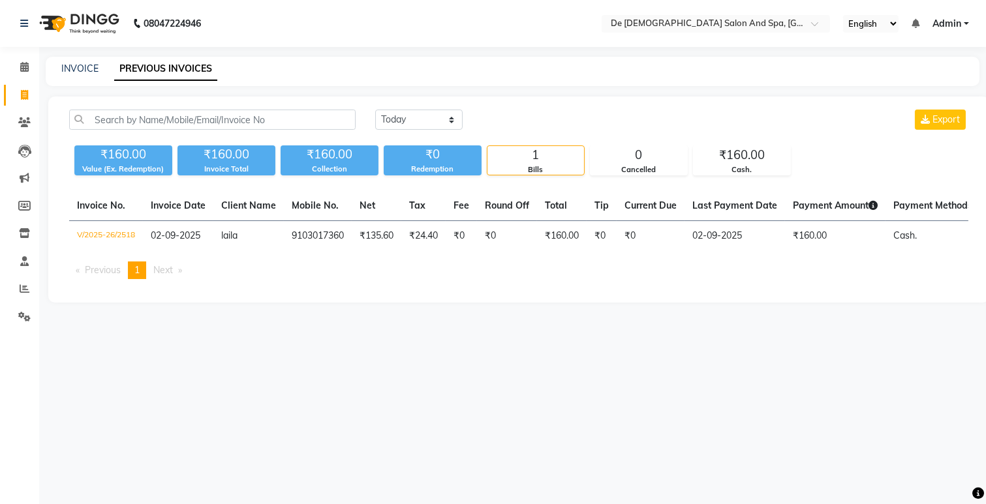
click at [74, 75] on div "INVOICE" at bounding box center [79, 69] width 37 height 14
click at [68, 65] on link "INVOICE" at bounding box center [79, 69] width 37 height 12
select select "service"
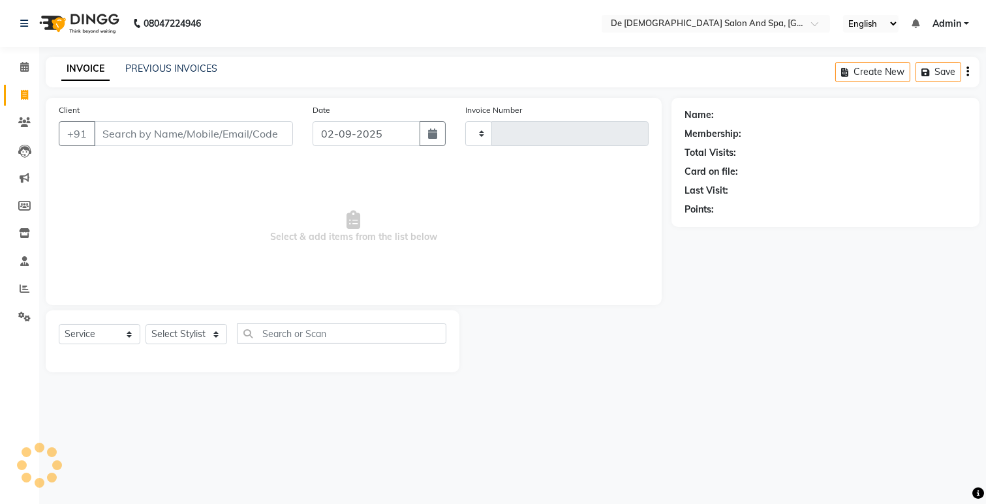
type input "2520"
select select "6431"
click at [431, 131] on icon "button" at bounding box center [432, 133] width 9 height 10
select select "9"
select select "2025"
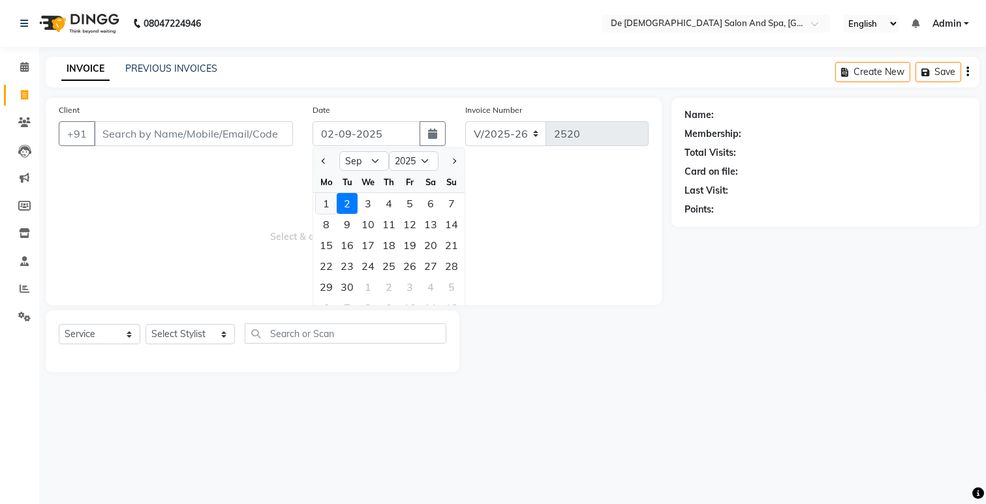
click at [325, 194] on div "1" at bounding box center [326, 203] width 21 height 21
type input "01-09-2025"
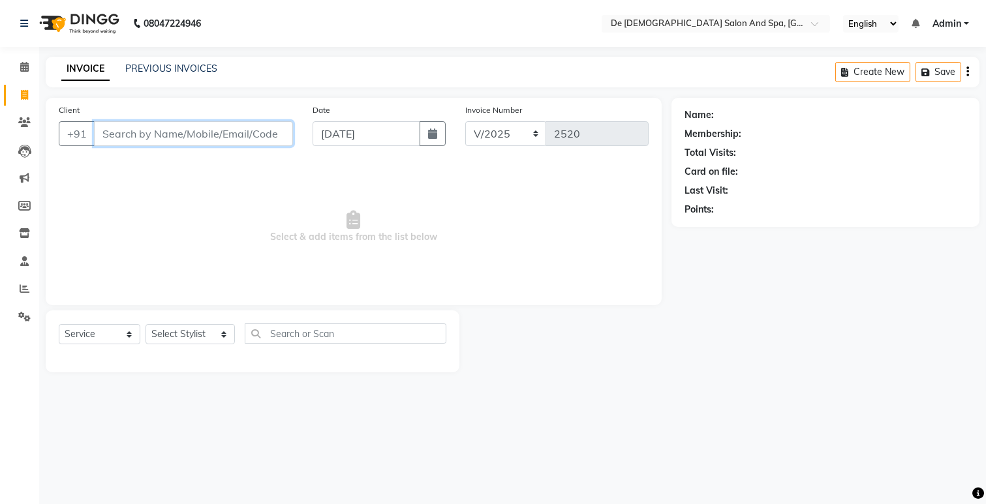
click at [235, 127] on input "Client" at bounding box center [193, 133] width 199 height 25
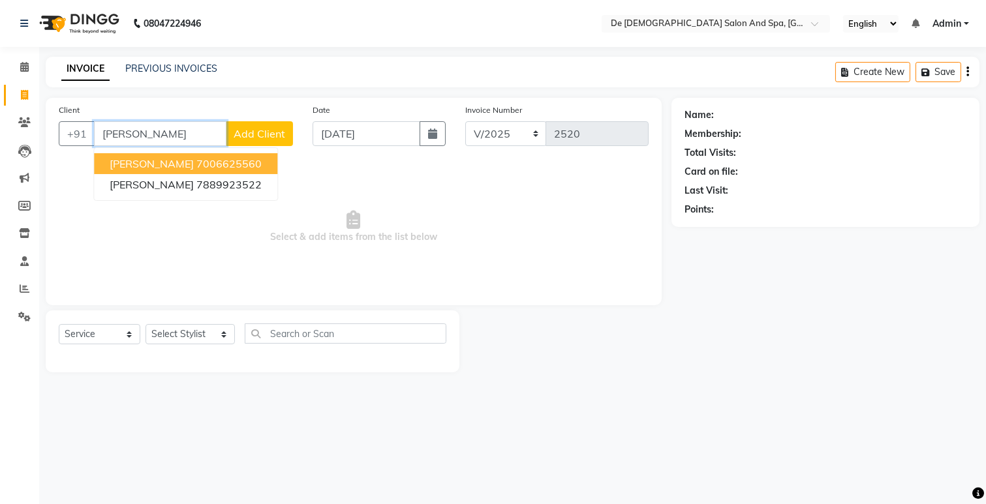
click at [196, 161] on ngb-highlight "7006625560" at bounding box center [228, 163] width 65 height 13
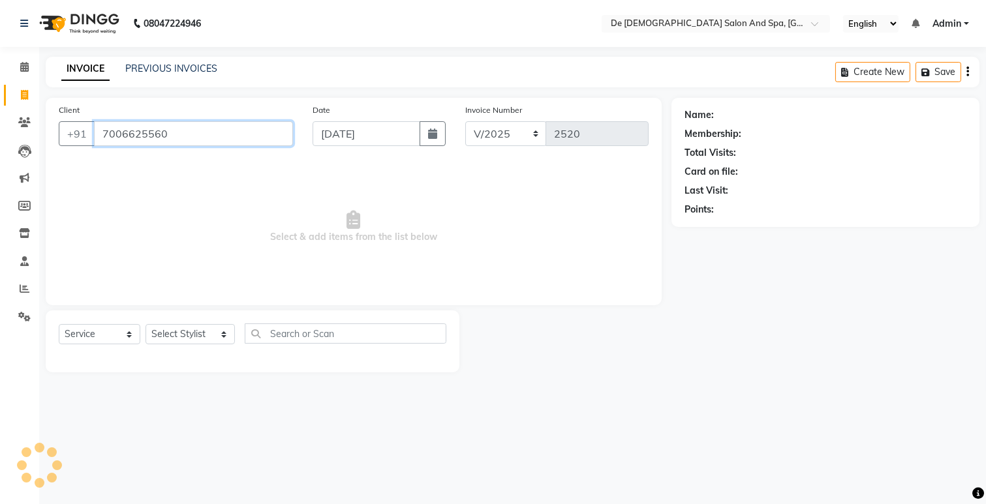
type input "7006625560"
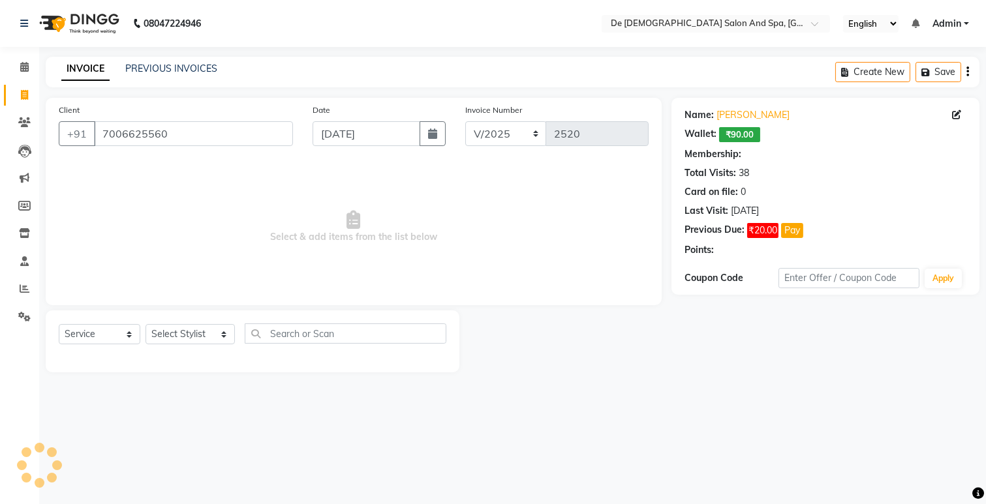
select select "1: Object"
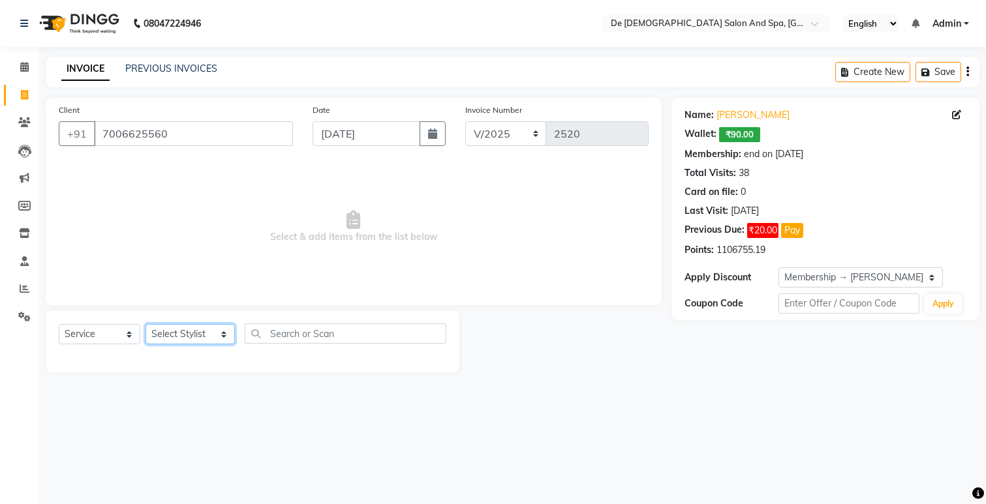
click at [178, 329] on select "Select Stylist akshay aman Arman Ashwani gunraj megha nikita thappa nisha parve…" at bounding box center [189, 334] width 89 height 20
select select "51742"
click at [145, 325] on select "Select Stylist akshay aman Arman Ashwani gunraj megha nikita thappa nisha parve…" at bounding box center [189, 334] width 89 height 20
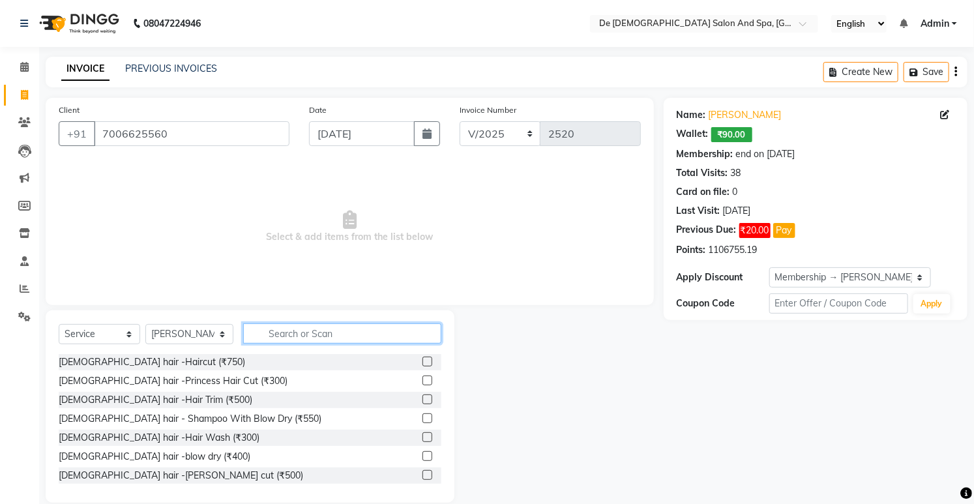
click at [291, 327] on input "text" at bounding box center [342, 334] width 198 height 20
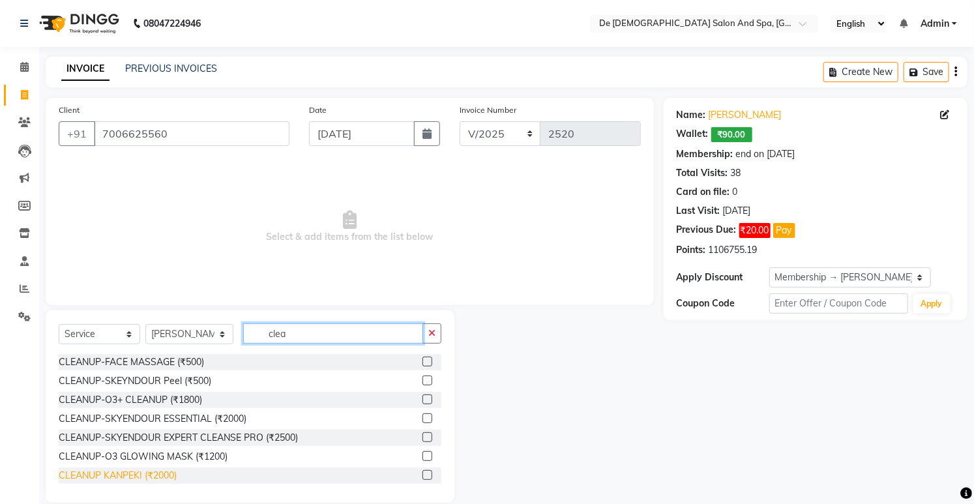
type input "clea"
click at [145, 481] on div "CLEANUP KANPEKI (₹2000)" at bounding box center [118, 476] width 118 height 14
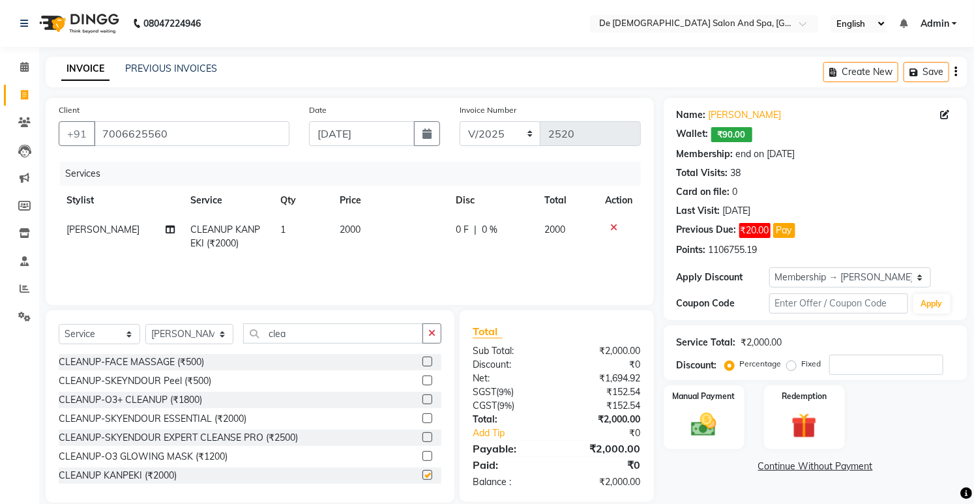
checkbox input "false"
click at [435, 339] on button "button" at bounding box center [432, 334] width 19 height 20
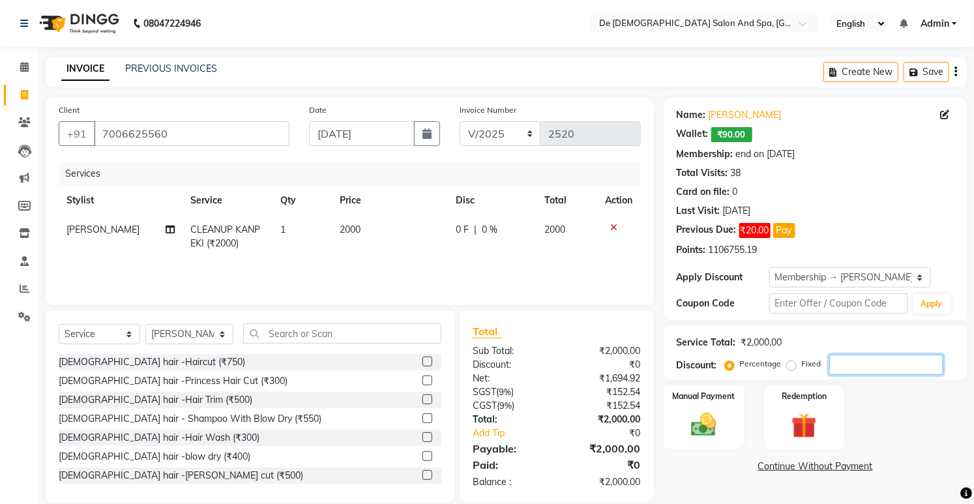
click at [875, 359] on input "number" at bounding box center [887, 365] width 114 height 20
type input "20"
click at [713, 425] on img at bounding box center [704, 425] width 43 height 30
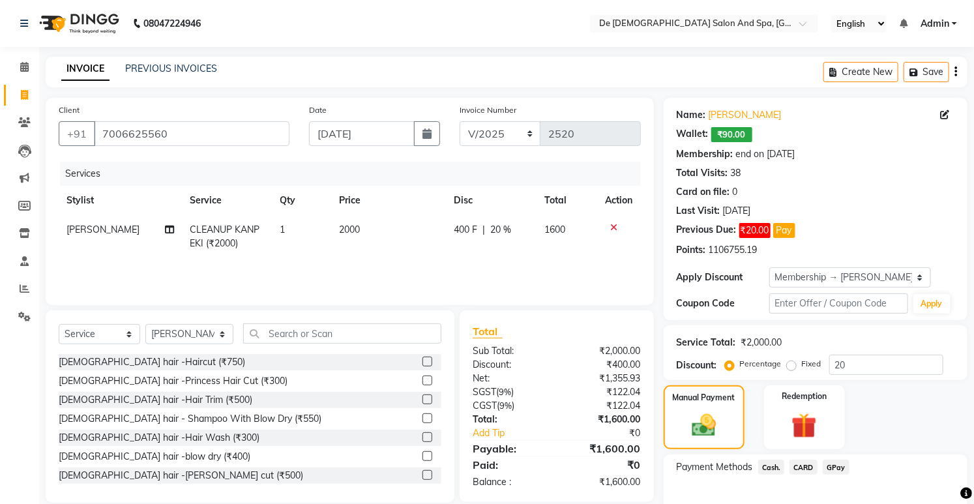
click at [776, 470] on span "Cash." at bounding box center [772, 467] width 27 height 15
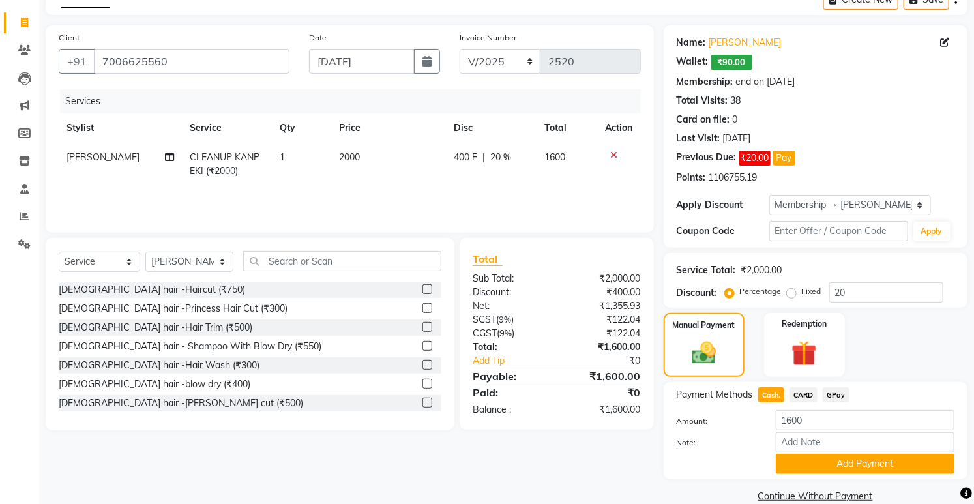
scroll to position [94, 0]
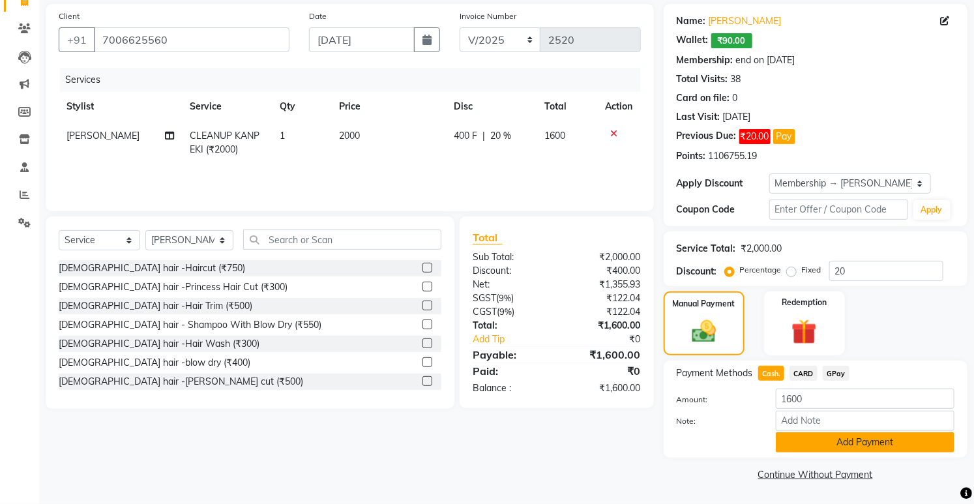
click at [845, 439] on button "Add Payment" at bounding box center [865, 442] width 179 height 20
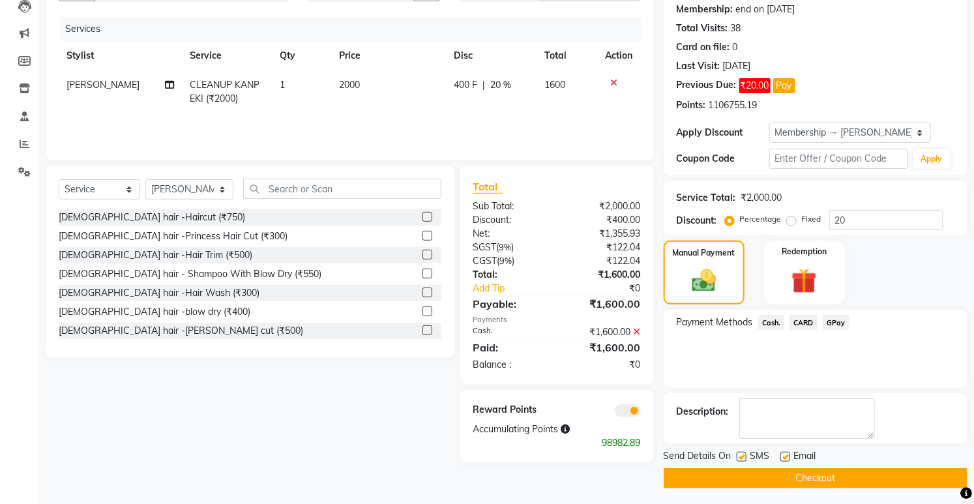
scroll to position [148, 0]
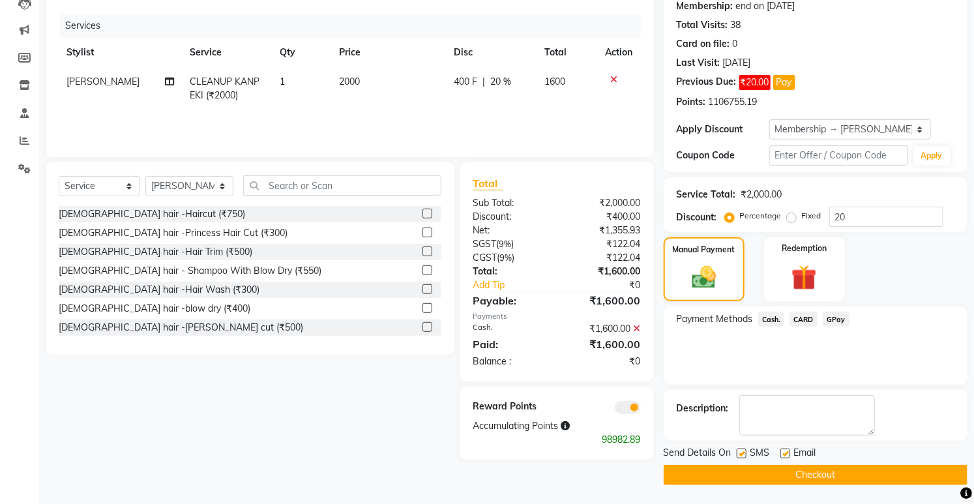
click at [799, 474] on button "Checkout" at bounding box center [816, 475] width 304 height 20
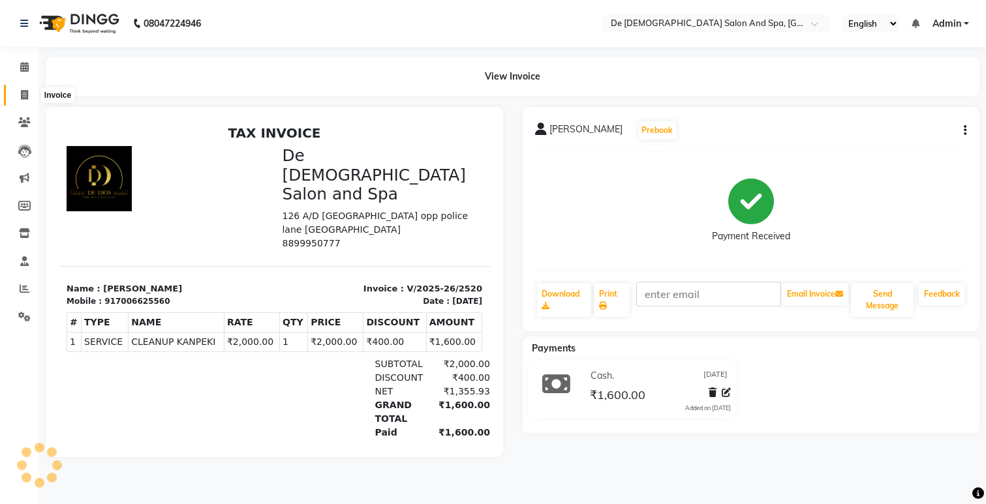
click at [25, 90] on icon at bounding box center [24, 95] width 7 height 10
select select "service"
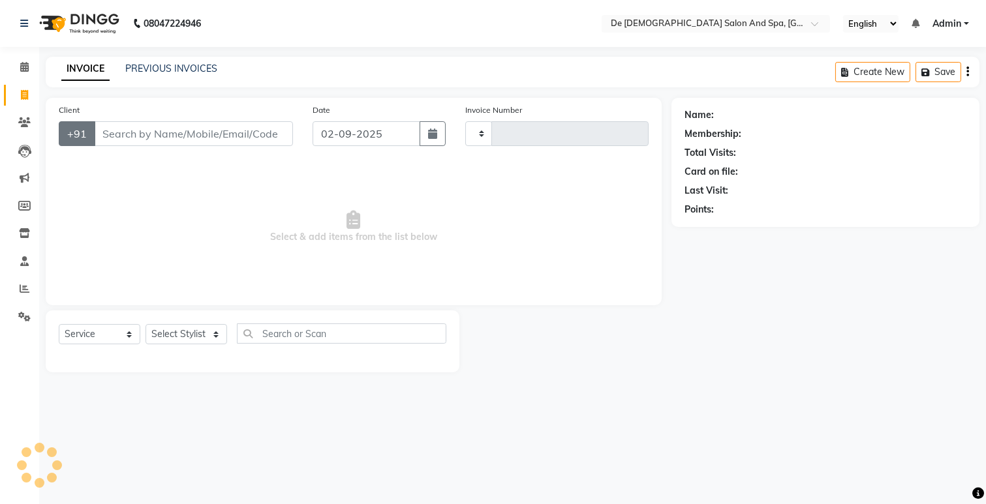
type input "2521"
select select "6431"
click at [201, 128] on input "Client" at bounding box center [193, 133] width 199 height 25
click at [203, 335] on select "Select Stylist akshay aman Arman Ashwani gunraj megha nikita thappa nisha parve…" at bounding box center [189, 334] width 89 height 20
select select "49201"
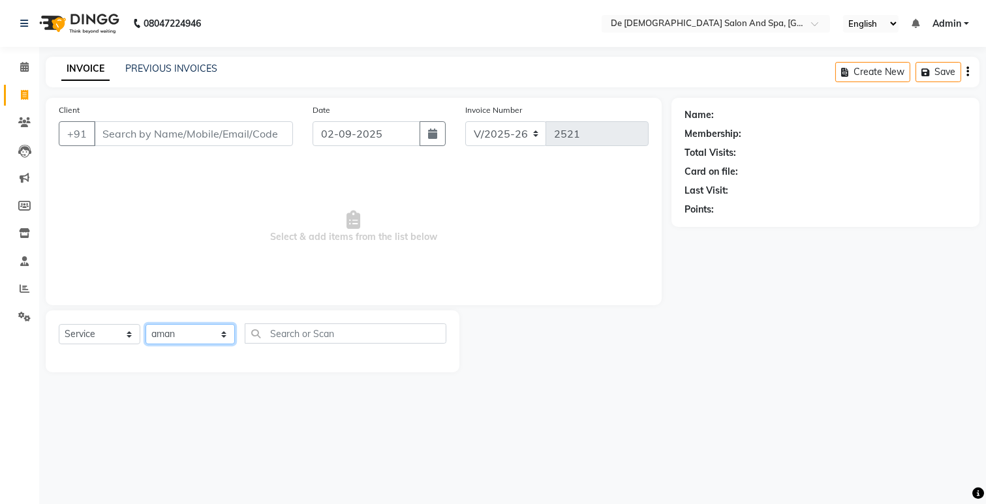
click at [145, 325] on select "Select Stylist akshay aman Arman Ashwani gunraj megha nikita thappa nisha parve…" at bounding box center [189, 334] width 89 height 20
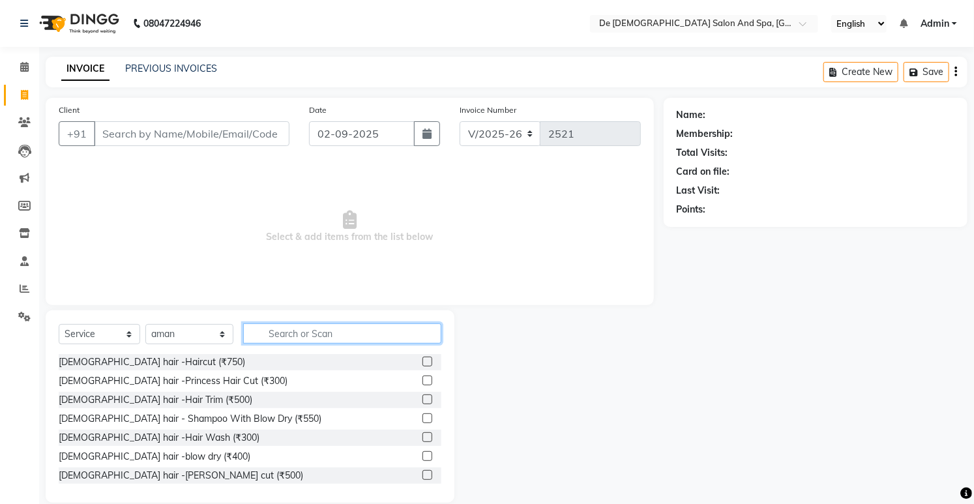
click at [271, 341] on input "text" at bounding box center [342, 334] width 198 height 20
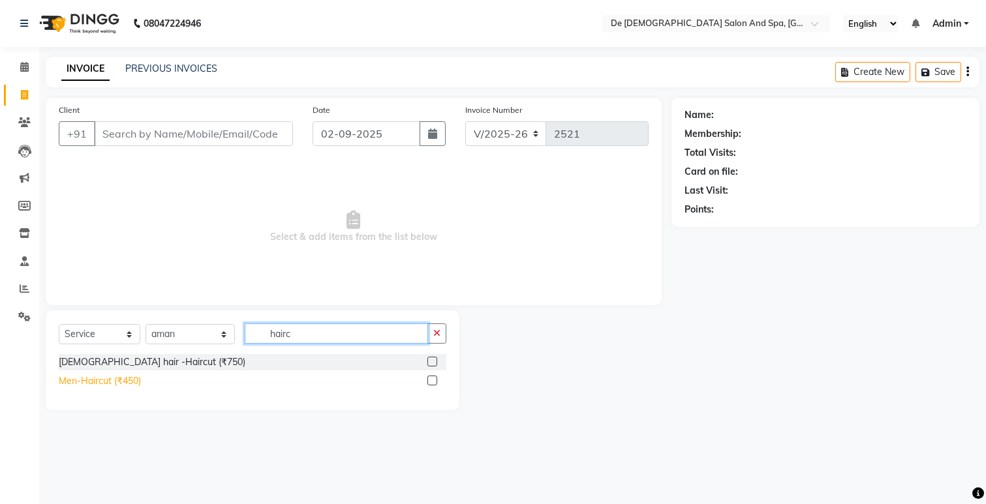
type input "hairc"
click at [90, 384] on div "Men-Haircut (₹450)" at bounding box center [100, 381] width 82 height 14
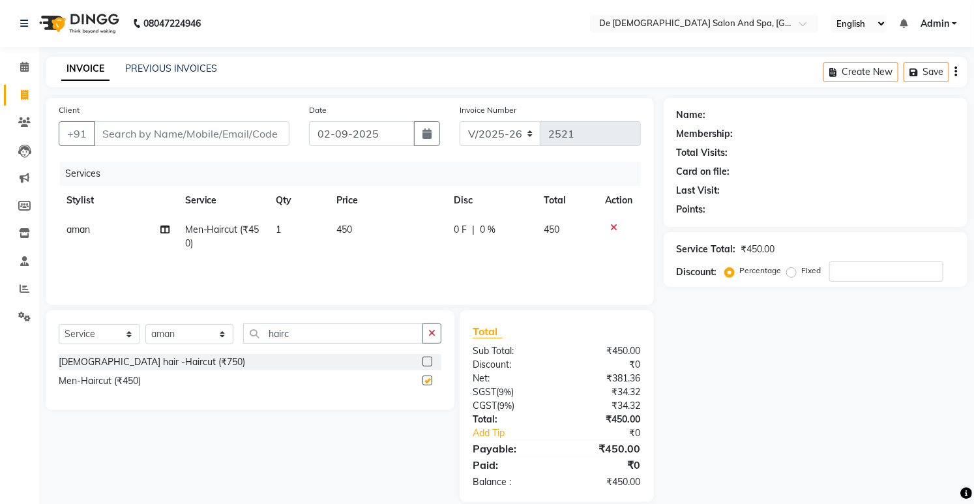
checkbox input "false"
click at [430, 335] on icon "button" at bounding box center [432, 333] width 7 height 9
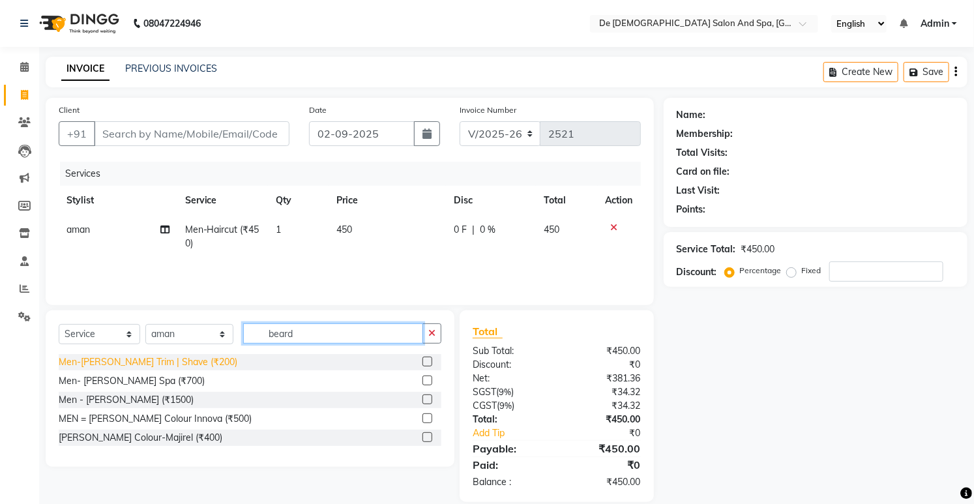
type input "beard"
click at [147, 368] on div "Men-Beard Trim | Shave (₹200)" at bounding box center [148, 362] width 179 height 14
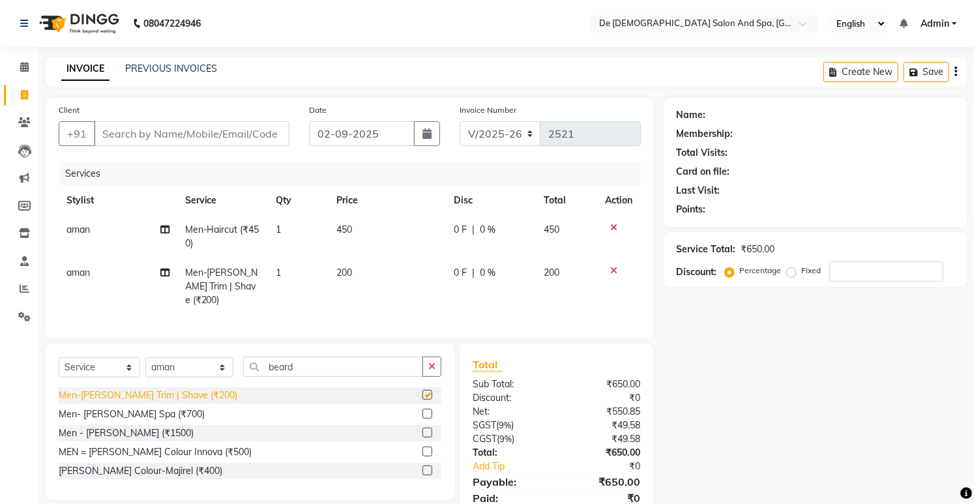
checkbox input "false"
click at [157, 125] on input "Client" at bounding box center [192, 133] width 196 height 25
type input "s"
type input "0"
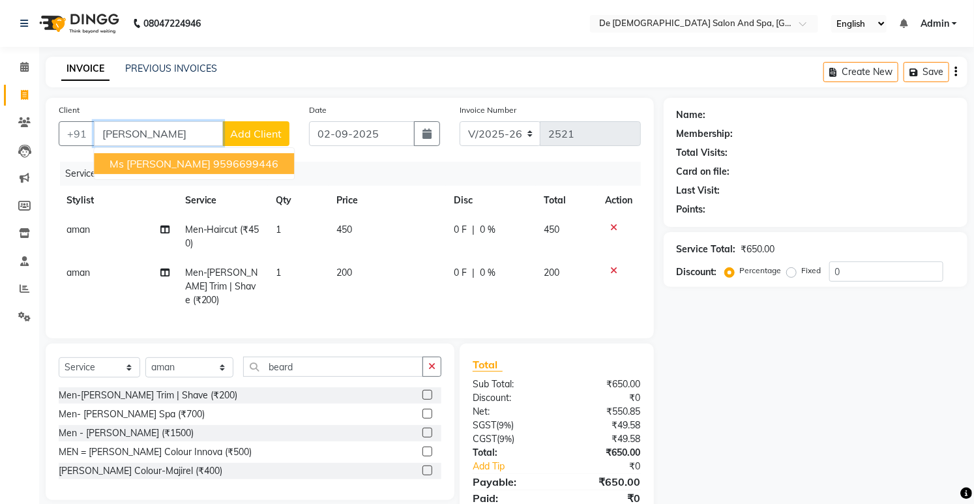
click at [213, 164] on ngb-highlight "9596699446" at bounding box center [245, 163] width 65 height 13
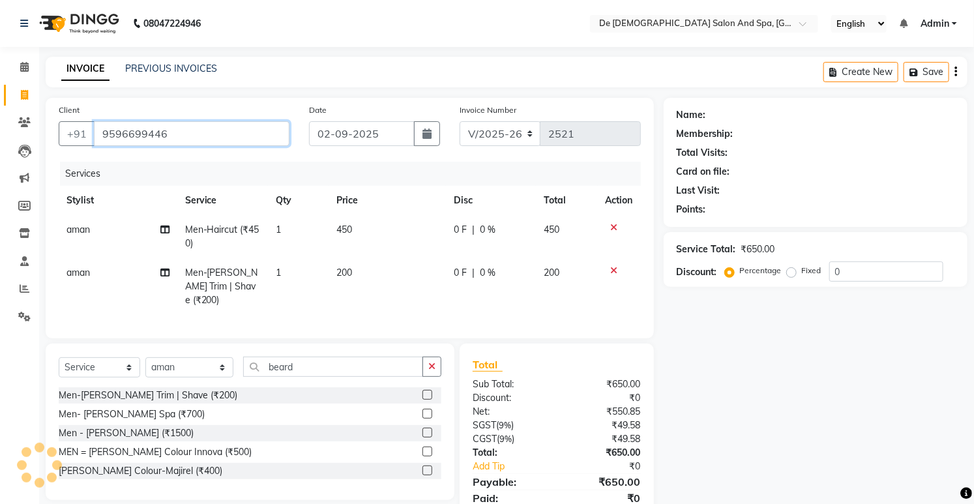
type input "9596699446"
select select "1: Object"
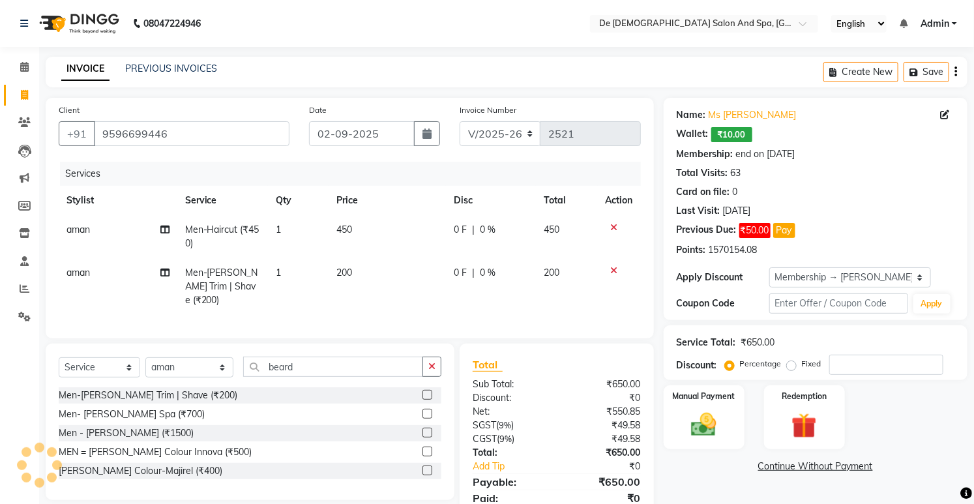
scroll to position [48, 0]
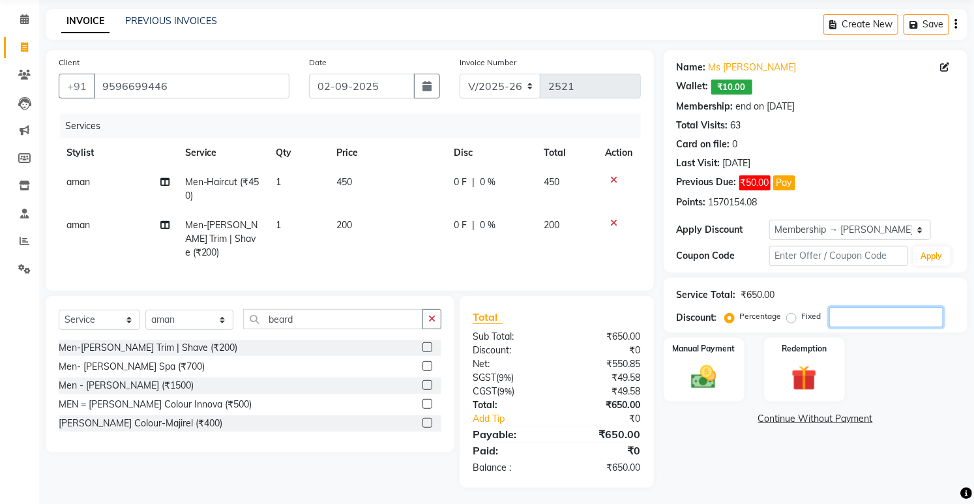
click at [862, 320] on input "number" at bounding box center [887, 317] width 114 height 20
type input "20"
drag, startPoint x: 680, startPoint y: 382, endPoint x: 693, endPoint y: 382, distance: 13.1
click at [682, 381] on div "Manual Payment" at bounding box center [704, 370] width 84 height 67
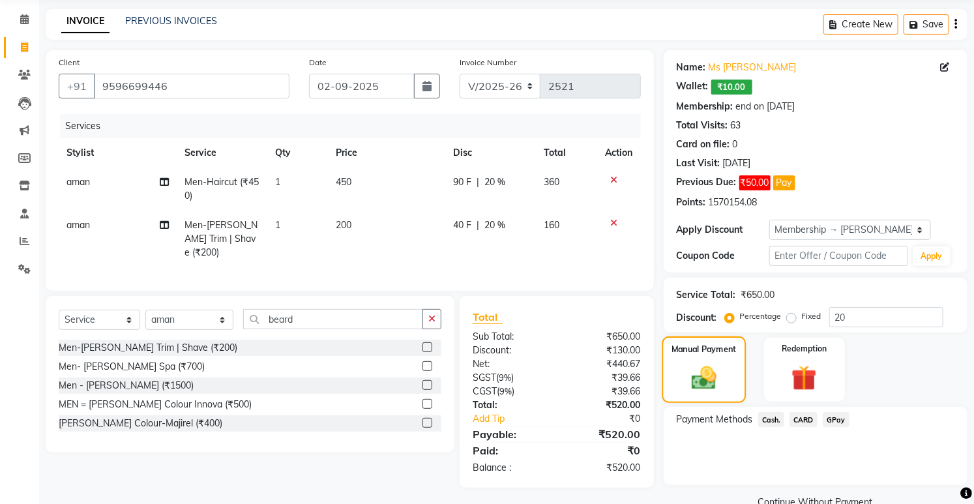
scroll to position [74, 0]
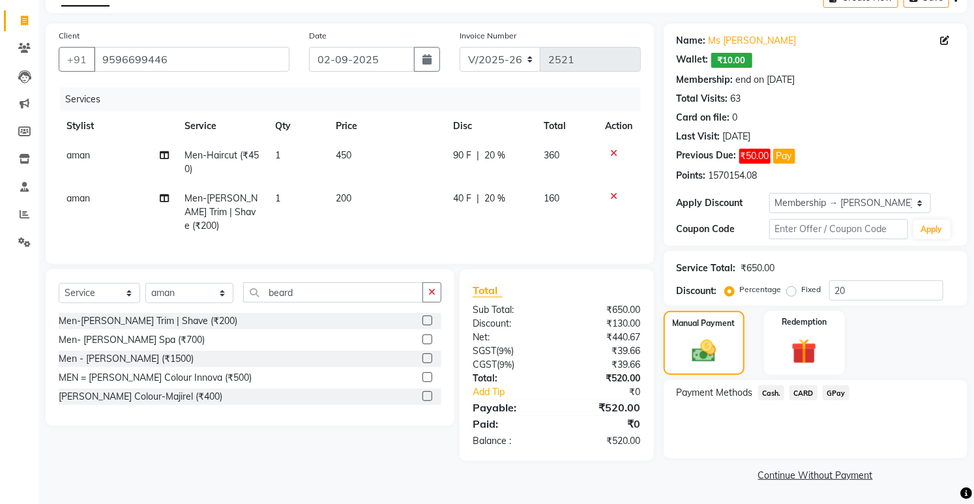
click at [768, 395] on span "Cash." at bounding box center [772, 392] width 27 height 15
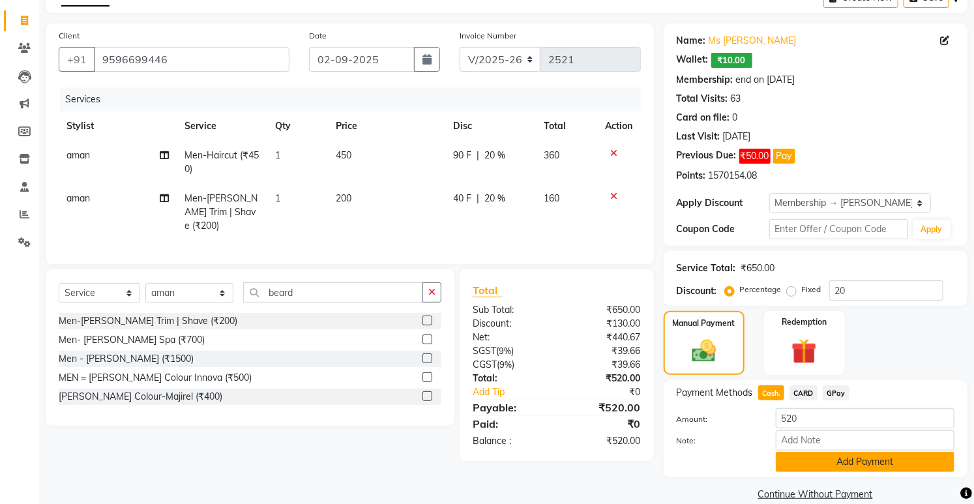
click at [803, 462] on button "Add Payment" at bounding box center [865, 462] width 179 height 20
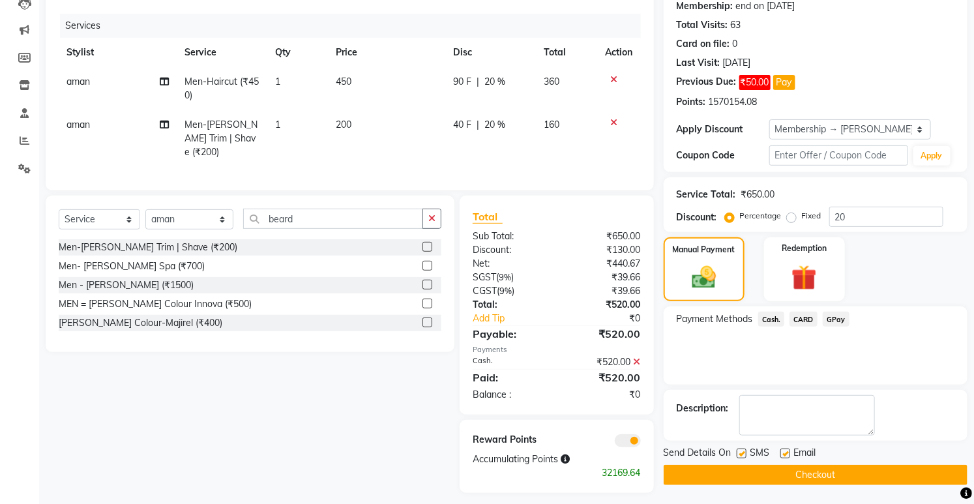
scroll to position [153, 0]
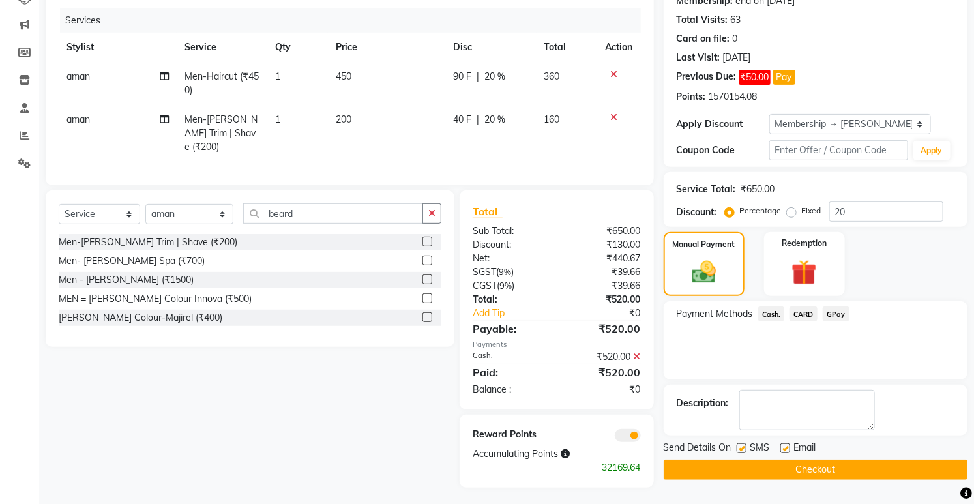
click at [806, 480] on div "Name: Ms Sunaina Wallet: ₹10.00 Membership: end on 29-03-2026 Total Visits: 63 …" at bounding box center [821, 216] width 314 height 543
click at [802, 464] on button "Checkout" at bounding box center [816, 470] width 304 height 20
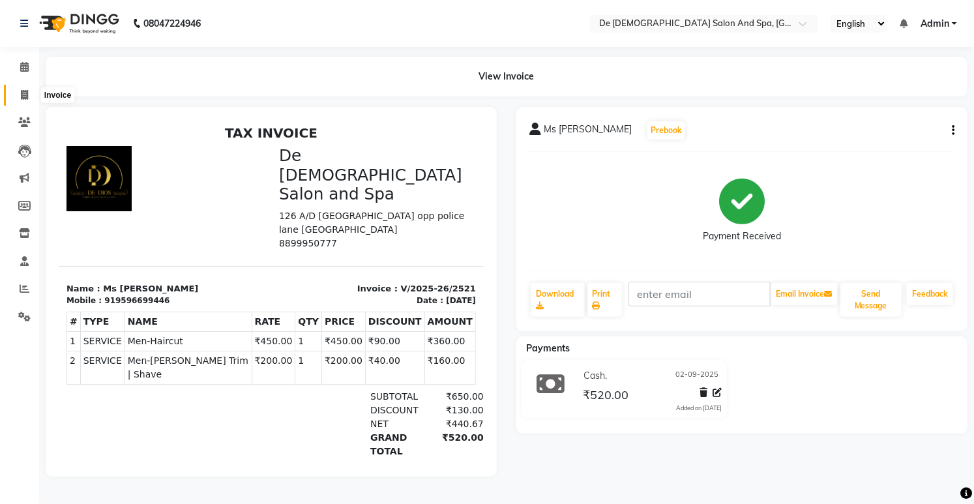
click at [23, 95] on icon at bounding box center [24, 95] width 7 height 10
select select "service"
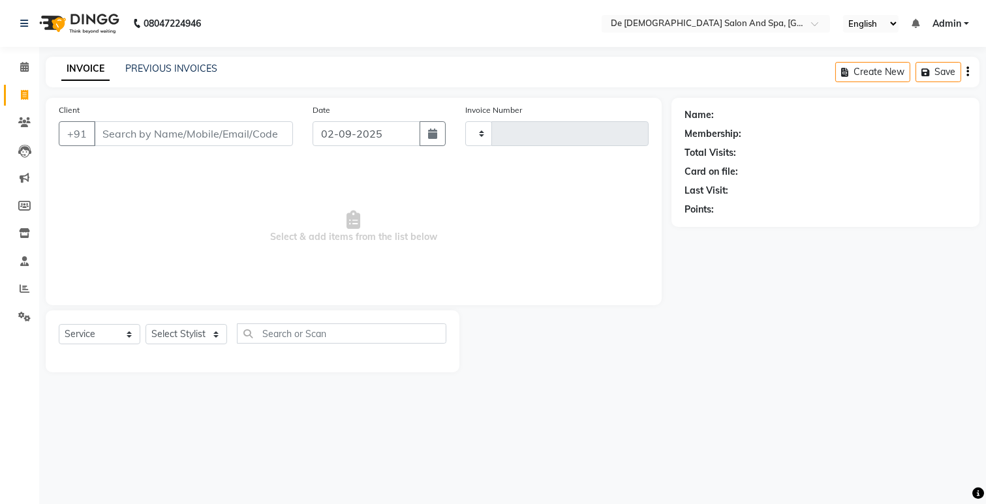
type input "2522"
select select "6431"
click at [151, 77] on div "INVOICE PREVIOUS INVOICES Create New Save" at bounding box center [512, 72] width 933 height 31
click at [155, 68] on link "PREVIOUS INVOICES" at bounding box center [171, 69] width 92 height 12
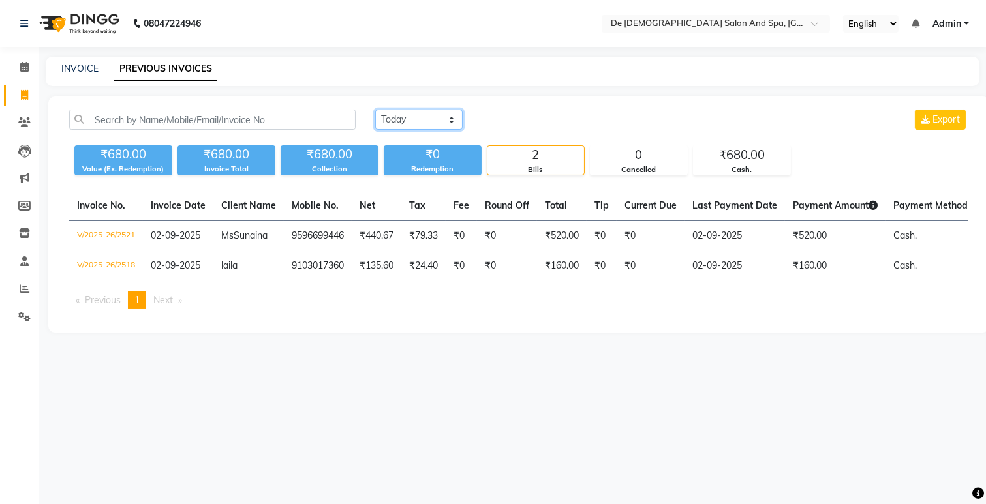
click at [438, 114] on select "Today Yesterday Custom Range" at bounding box center [418, 120] width 87 height 20
select select "yesterday"
click at [375, 110] on select "Today Yesterday Custom Range" at bounding box center [418, 120] width 87 height 20
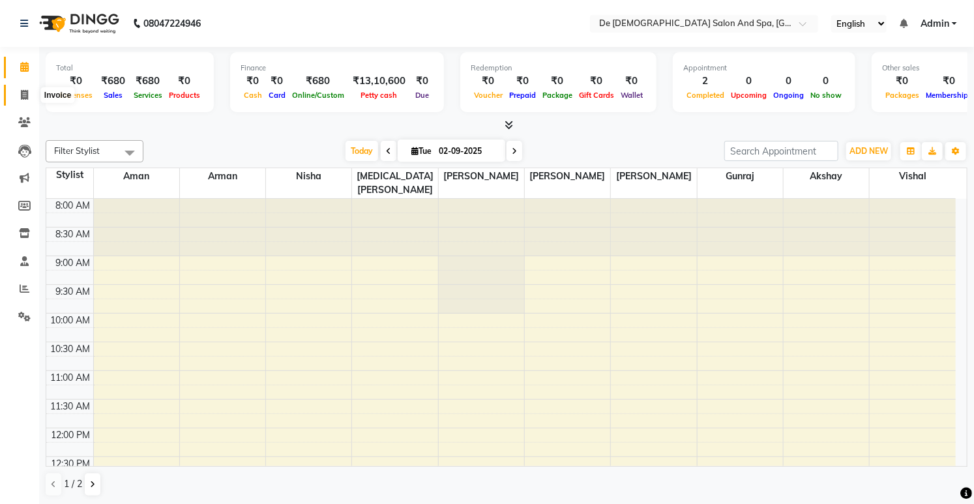
click at [21, 94] on icon at bounding box center [24, 95] width 7 height 10
select select "service"
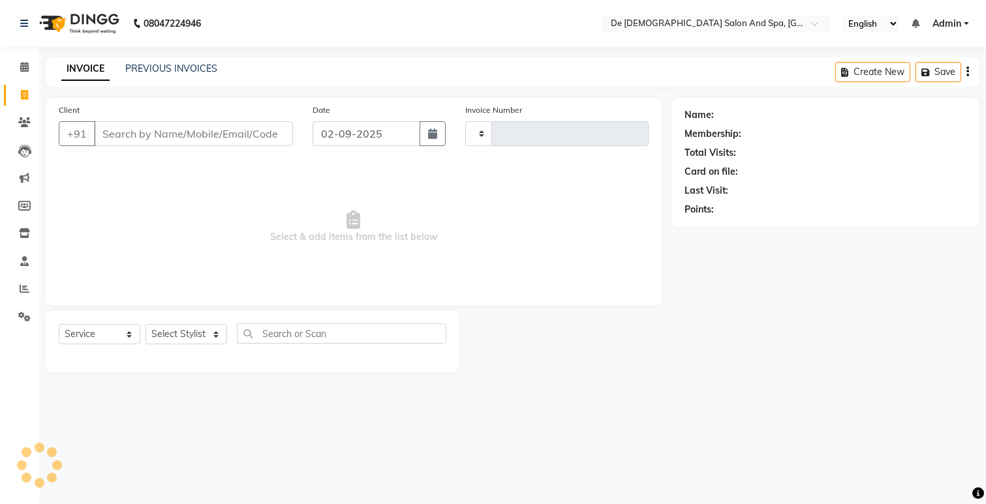
type input "2522"
select select "6431"
click at [168, 67] on link "PREVIOUS INVOICES" at bounding box center [171, 69] width 92 height 12
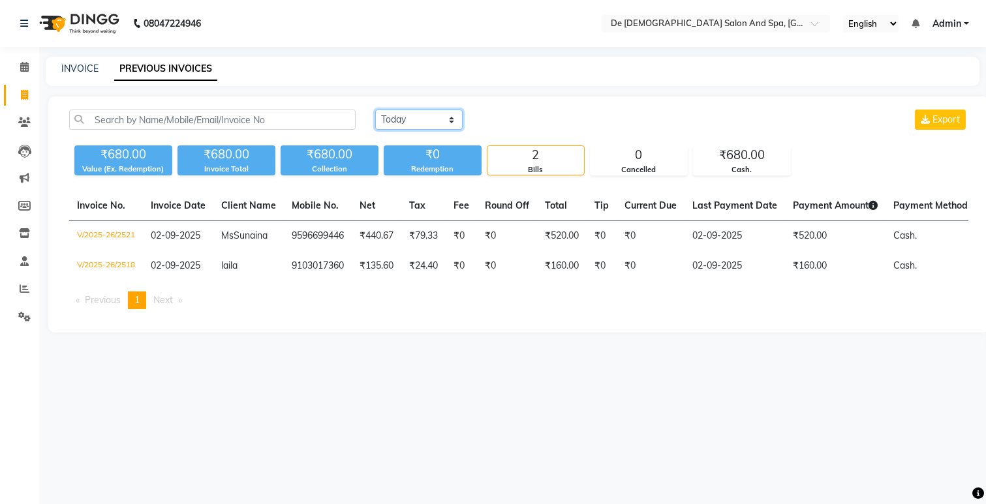
click at [412, 111] on select "Today Yesterday Custom Range" at bounding box center [418, 120] width 87 height 20
select select "yesterday"
click at [375, 110] on select "Today Yesterday Custom Range" at bounding box center [418, 120] width 87 height 20
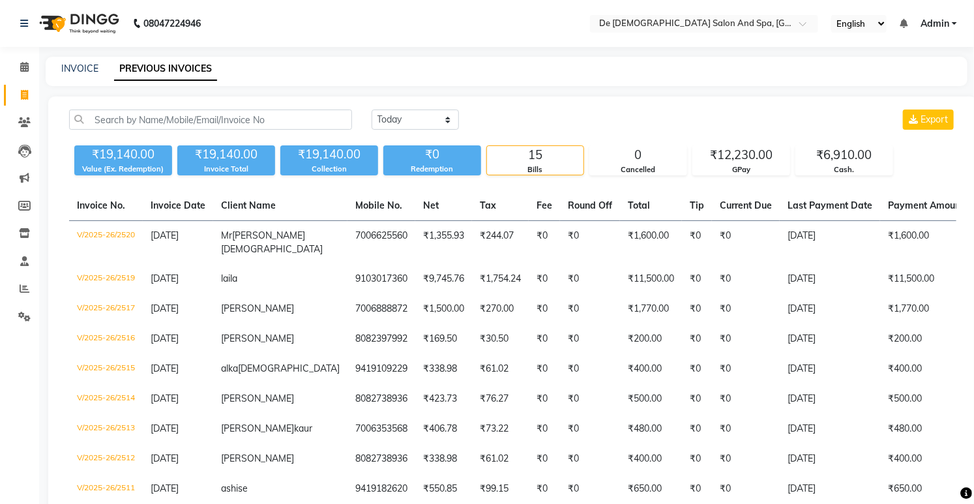
click at [595, 85] on div "INVOICE PREVIOUS INVOICES" at bounding box center [507, 71] width 922 height 29
click at [77, 62] on div "INVOICE" at bounding box center [79, 69] width 37 height 14
click at [76, 70] on link "INVOICE" at bounding box center [79, 69] width 37 height 12
select select "service"
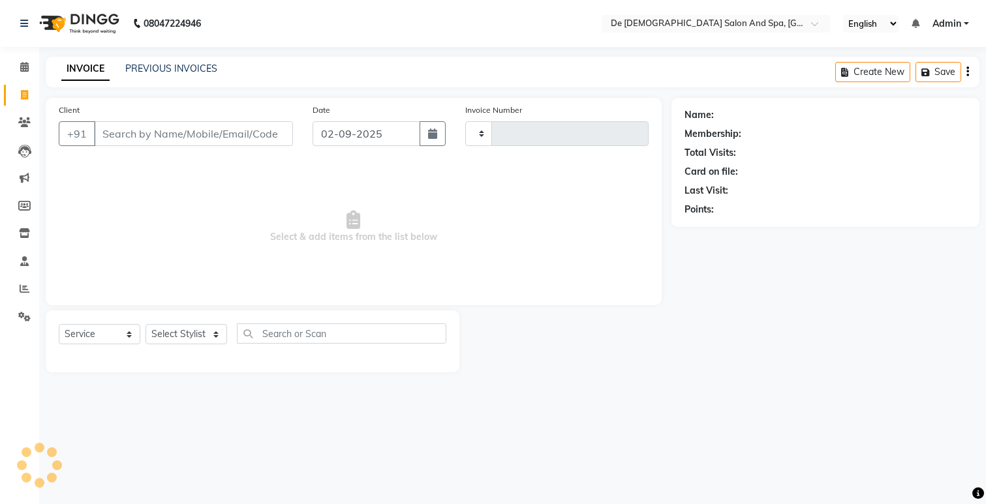
type input "2522"
select select "6431"
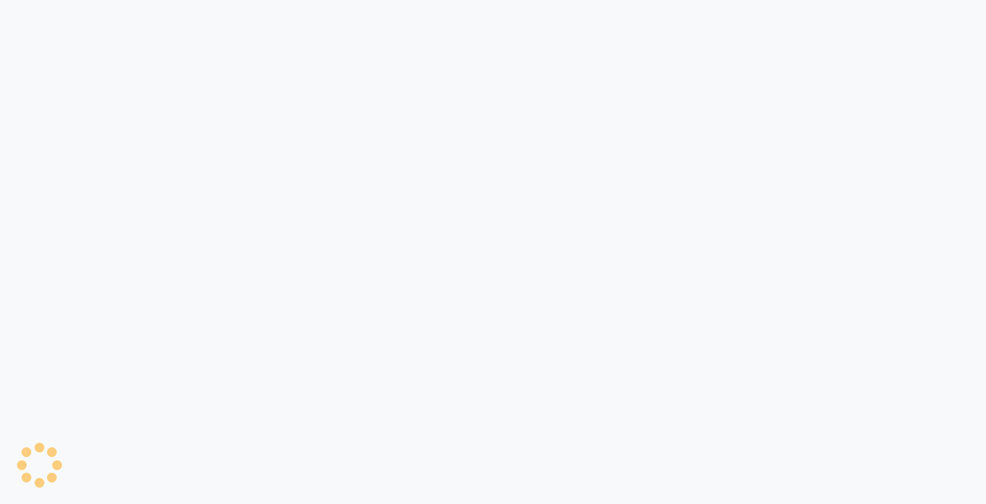
select select "6431"
select select "service"
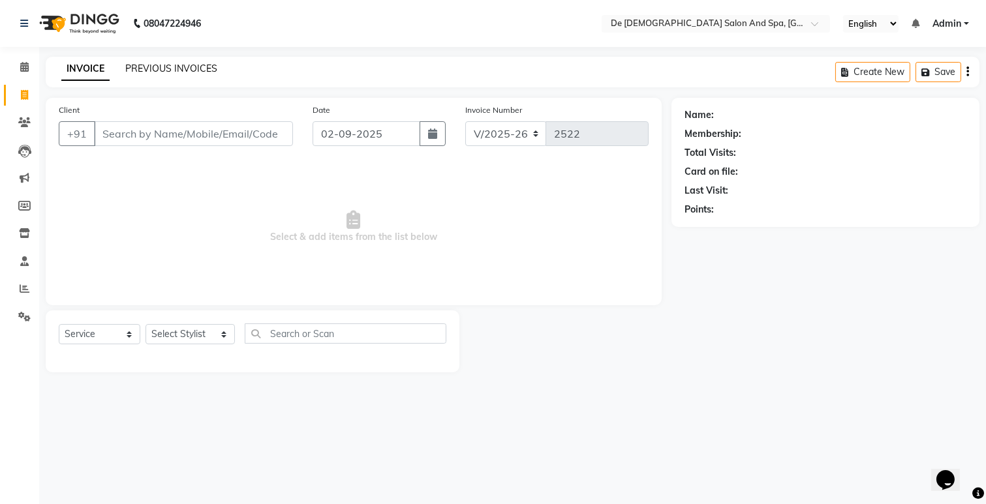
click at [177, 70] on link "PREVIOUS INVOICES" at bounding box center [171, 69] width 92 height 12
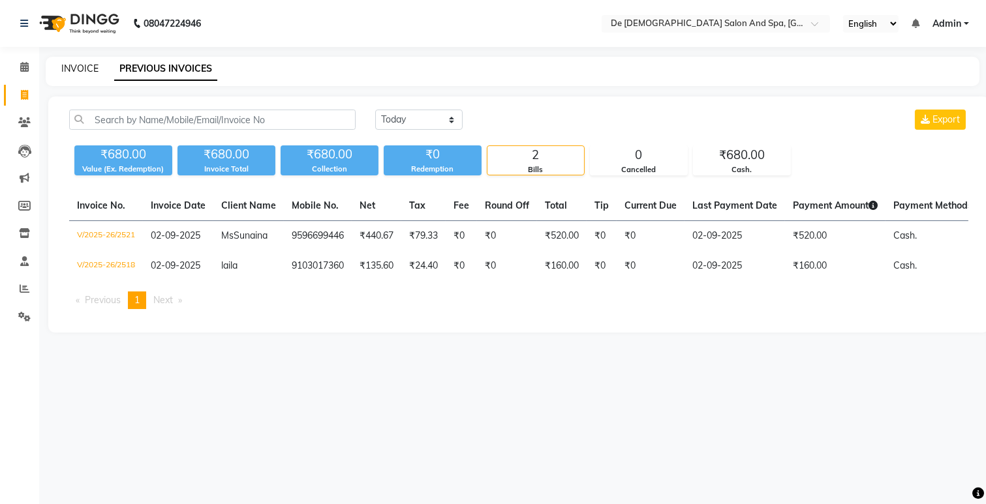
click at [80, 65] on link "INVOICE" at bounding box center [79, 69] width 37 height 12
select select "service"
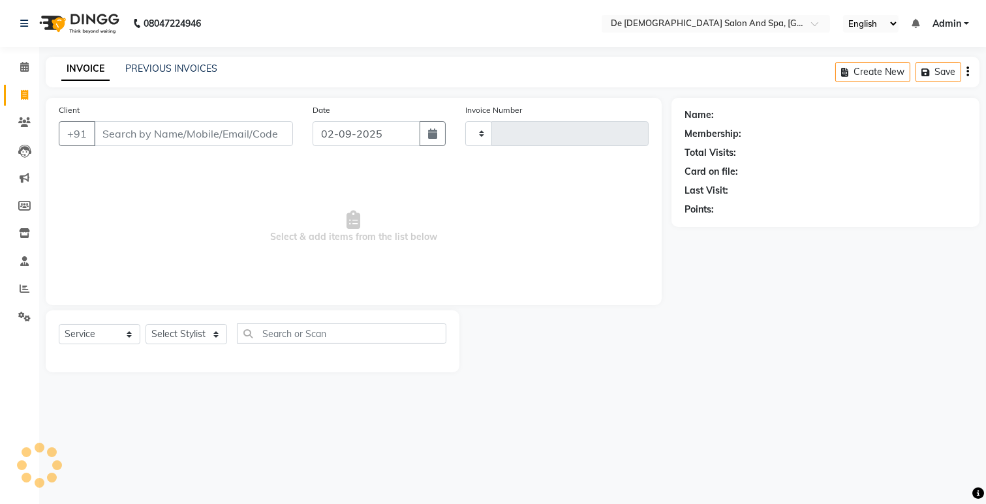
type input "2522"
select select "6431"
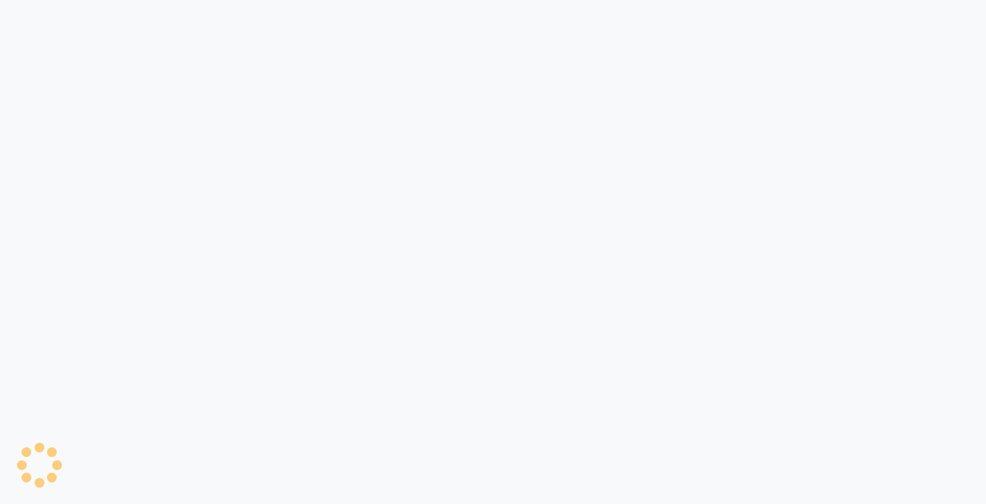
select select "6431"
select select "service"
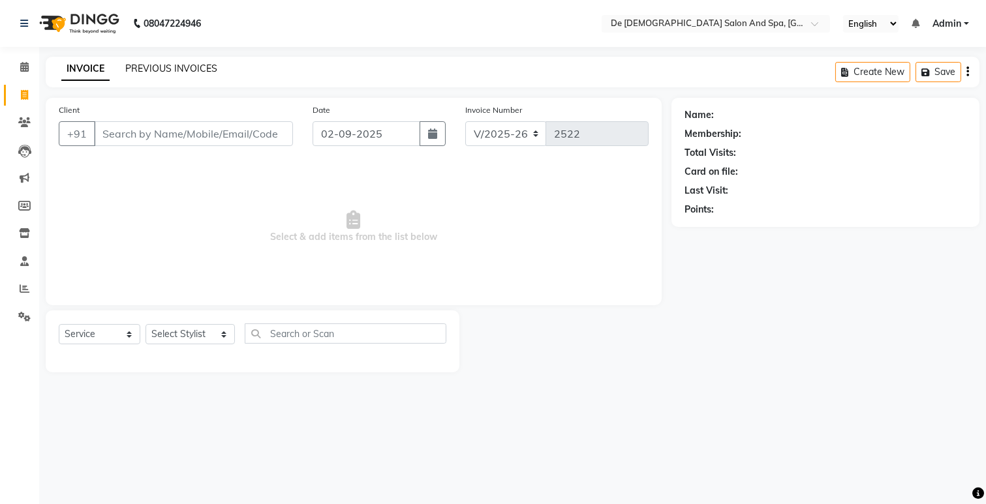
click at [146, 70] on link "PREVIOUS INVOICES" at bounding box center [171, 69] width 92 height 12
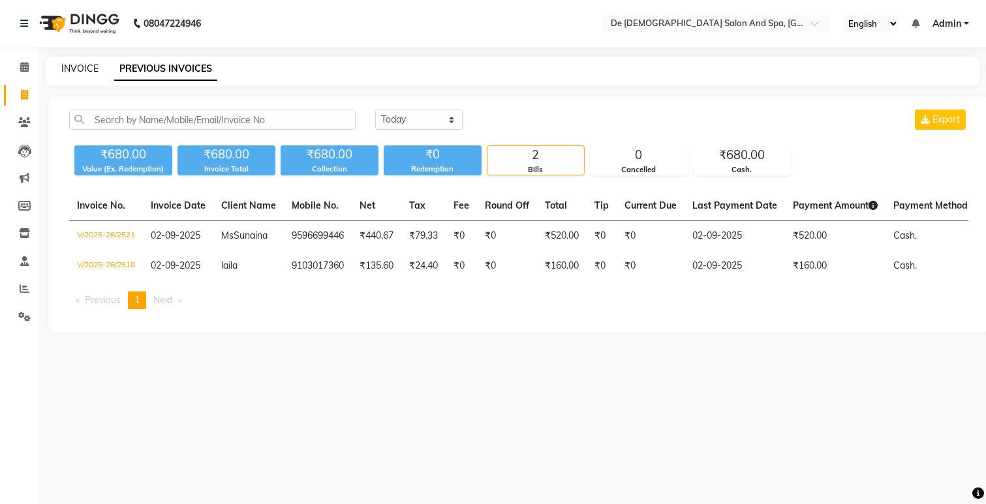
click at [73, 63] on link "INVOICE" at bounding box center [79, 69] width 37 height 12
select select "service"
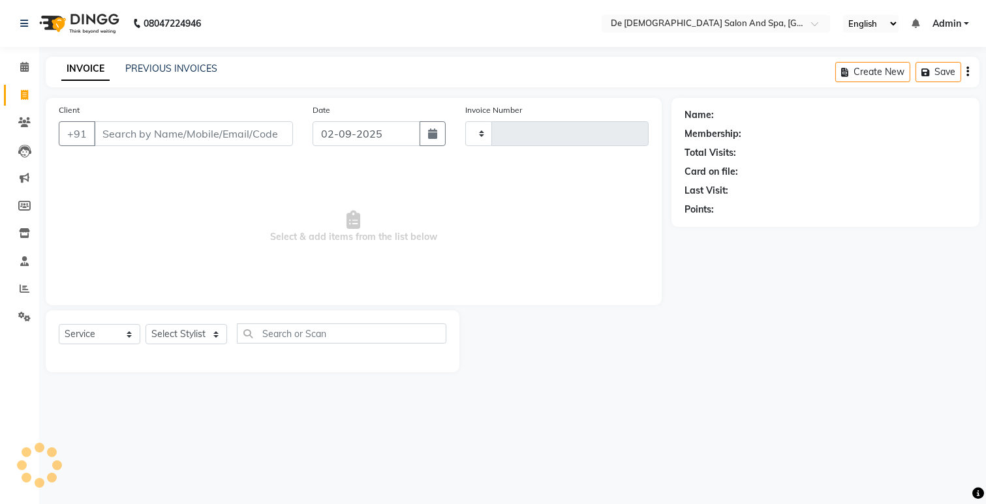
type input "2522"
select select "6431"
